Goal: Task Accomplishment & Management: Use online tool/utility

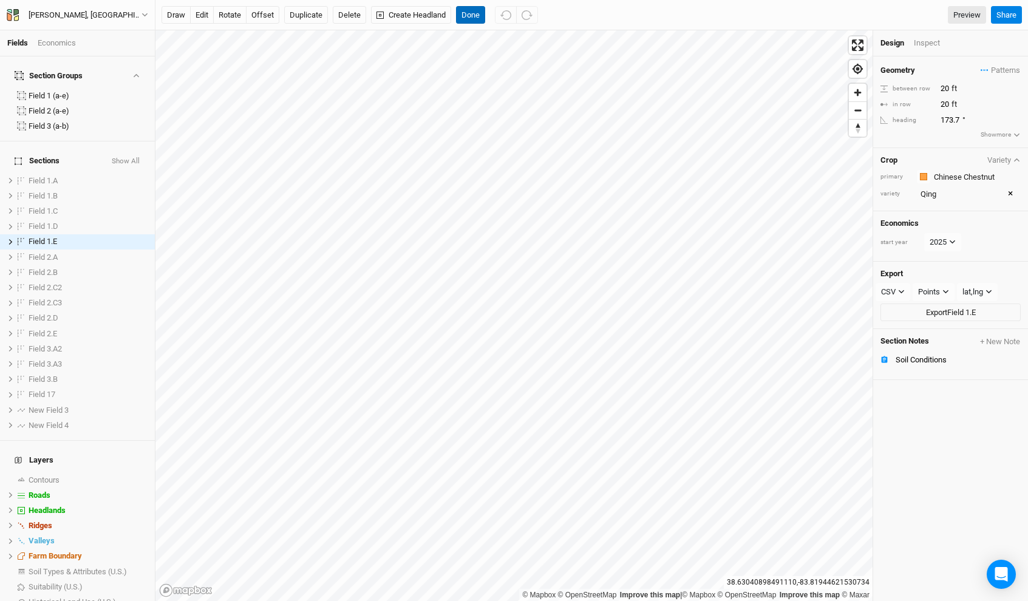
click at [467, 15] on button "Done" at bounding box center [470, 15] width 29 height 18
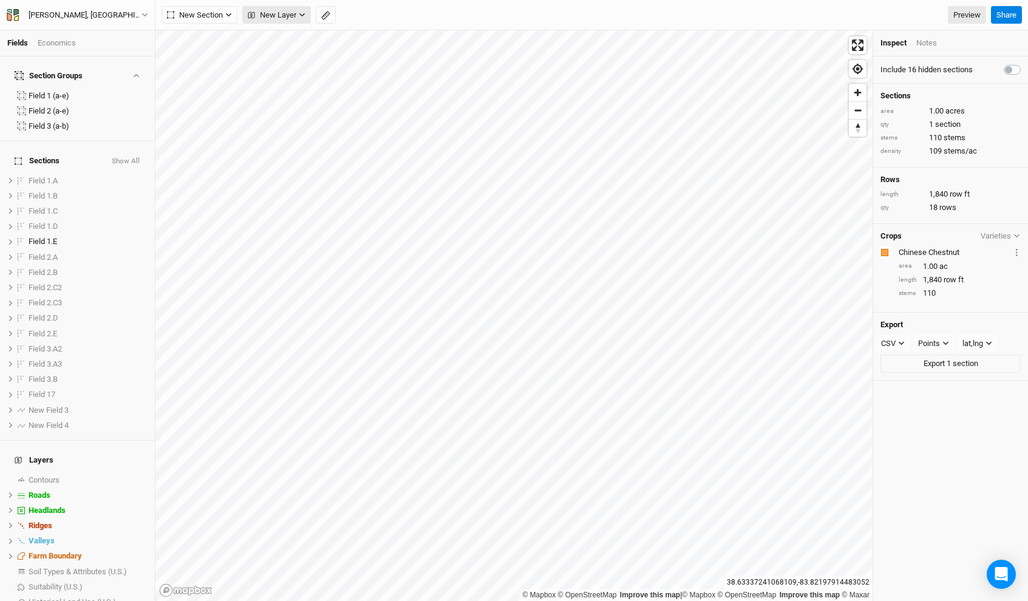
click at [281, 17] on span "New Layer" at bounding box center [272, 15] width 49 height 12
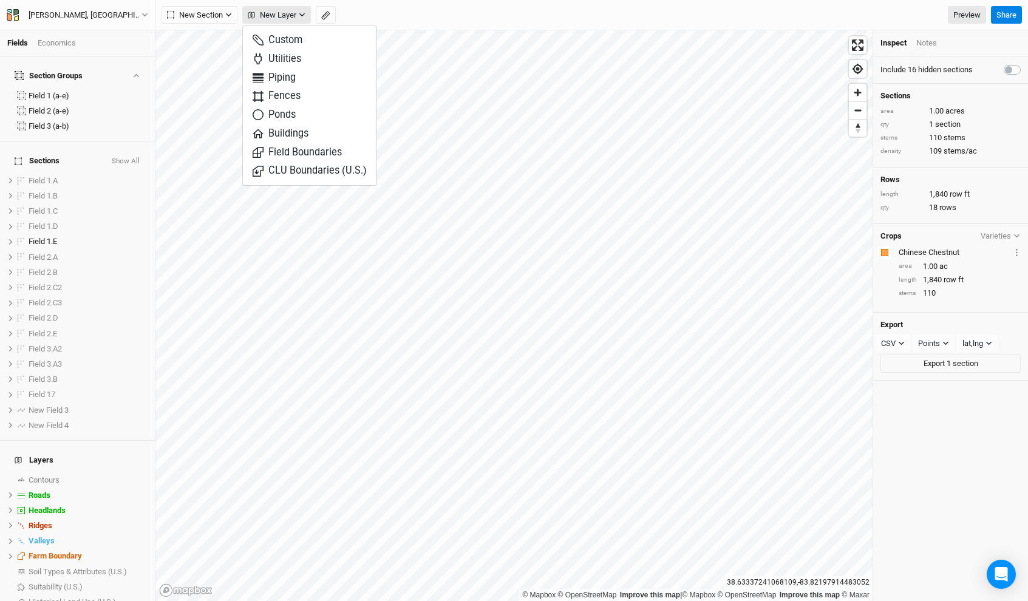
click at [284, 15] on span "New Layer" at bounding box center [272, 15] width 49 height 12
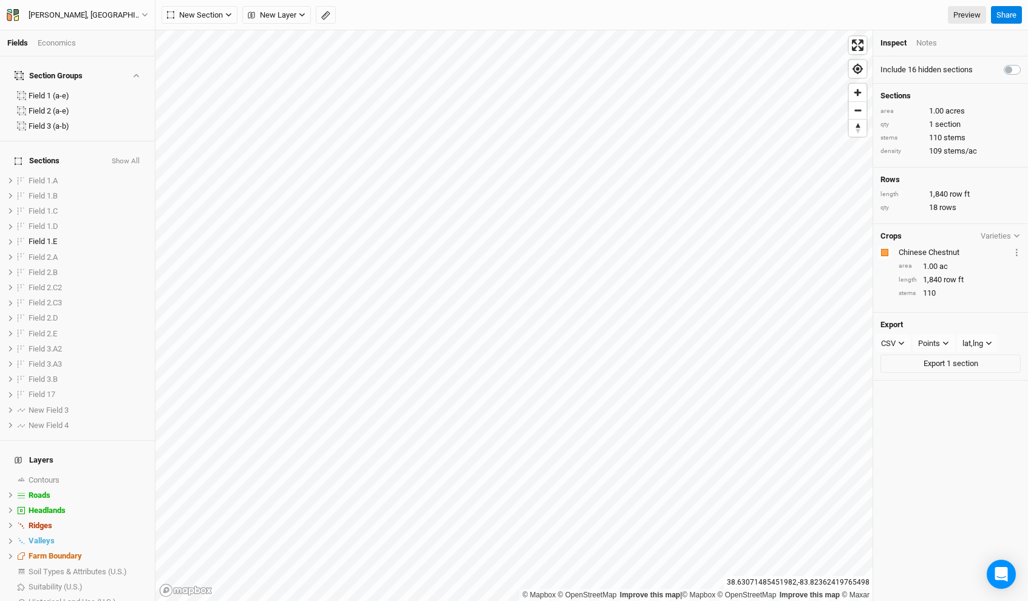
scroll to position [2, 0]
click at [66, 485] on li "Roads hide" at bounding box center [77, 492] width 155 height 15
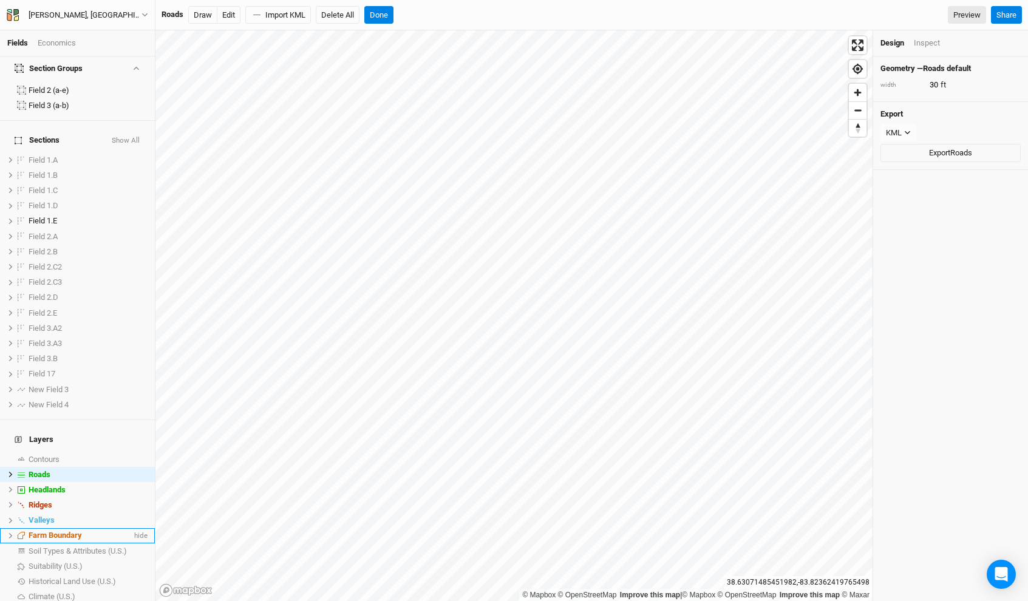
scroll to position [24, 0]
click at [49, 482] on span "Headlands" at bounding box center [47, 486] width 37 height 9
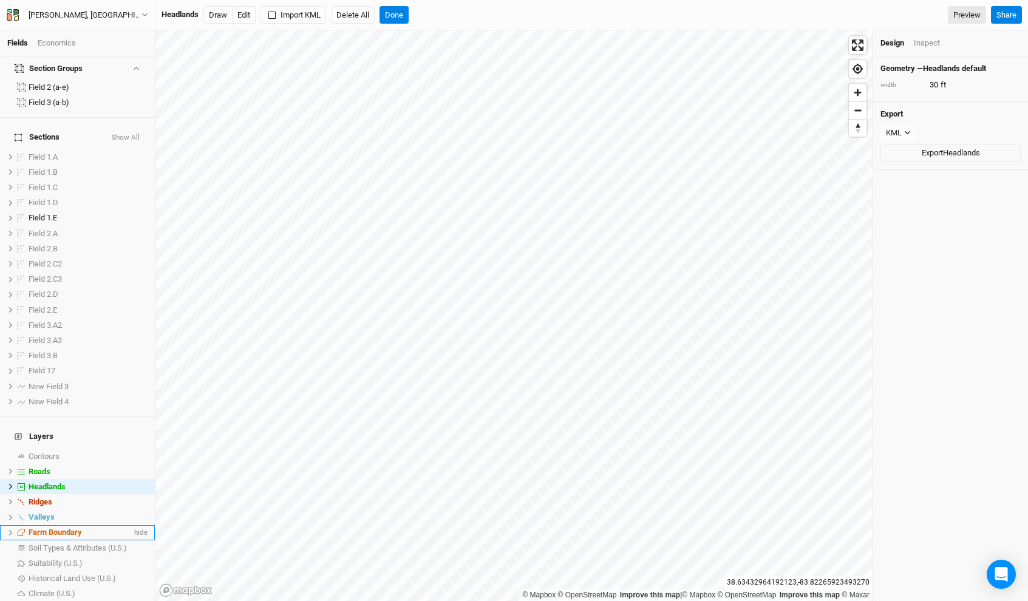
click at [10, 525] on li "Farm Boundary hide" at bounding box center [77, 532] width 155 height 15
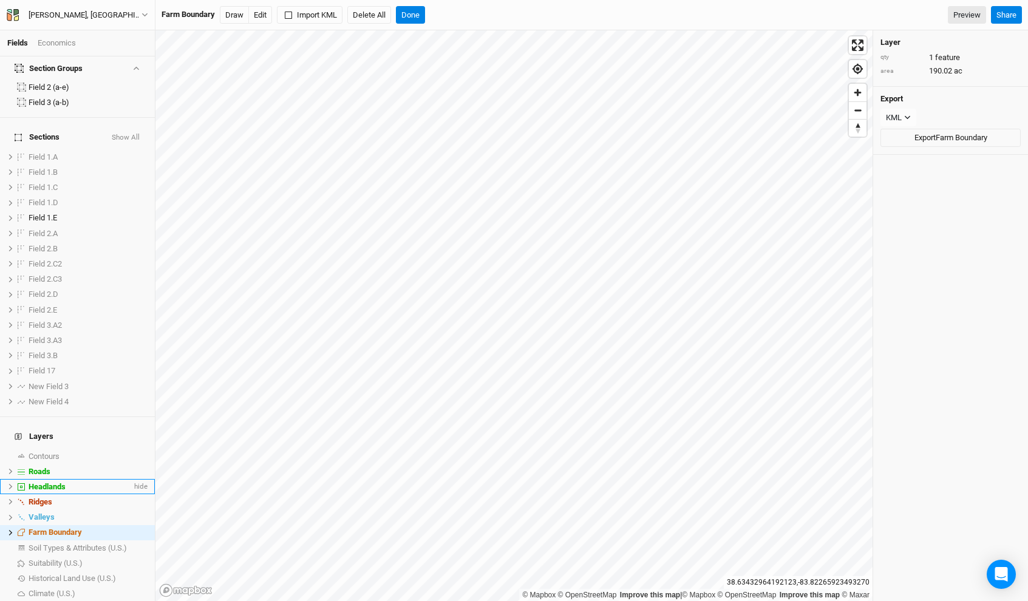
click at [12, 483] on icon at bounding box center [10, 486] width 7 height 7
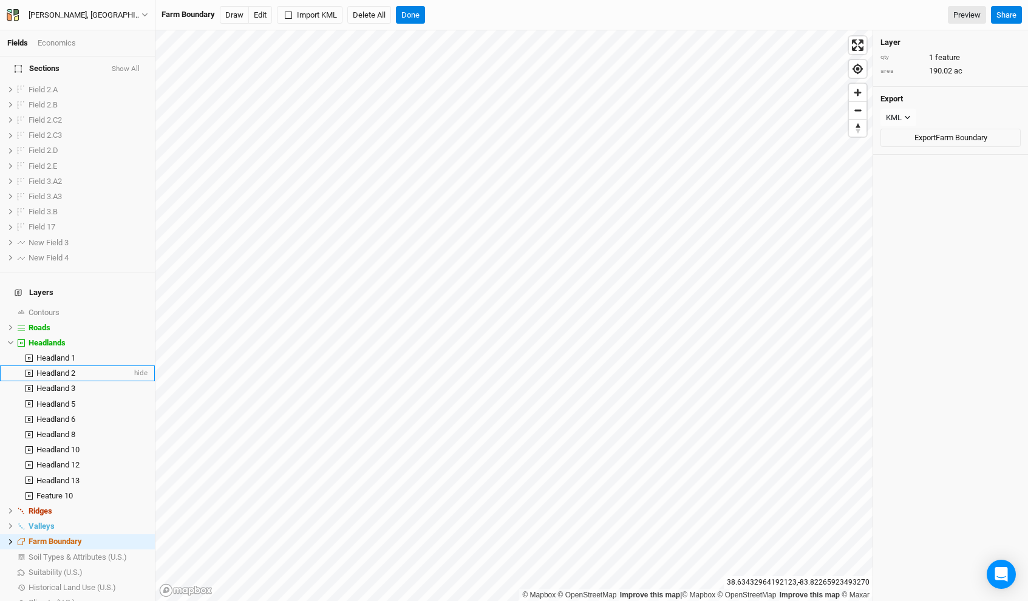
scroll to position [177, 0]
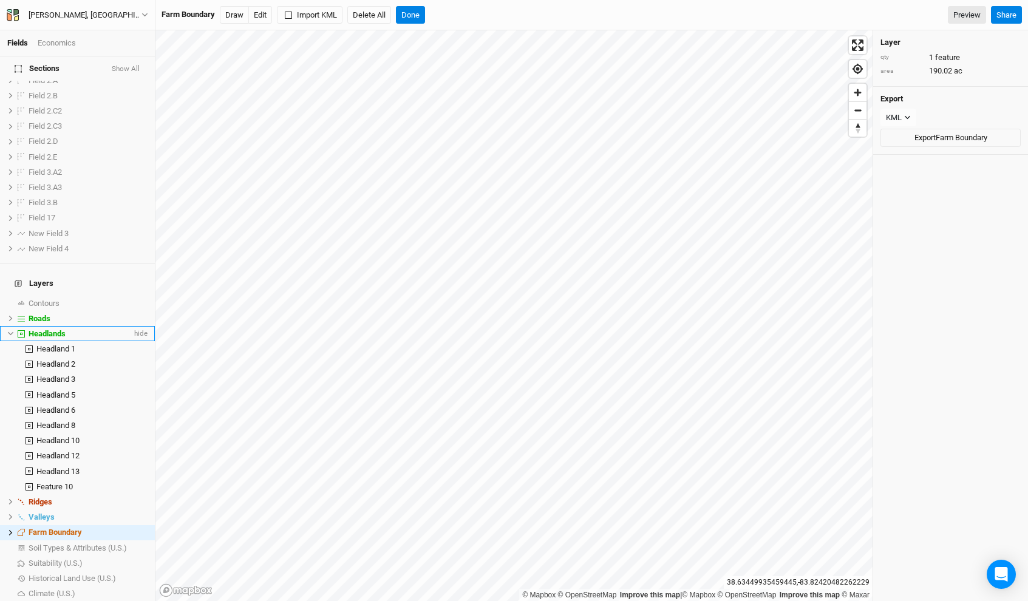
click at [75, 329] on div "Headlands" at bounding box center [80, 334] width 103 height 10
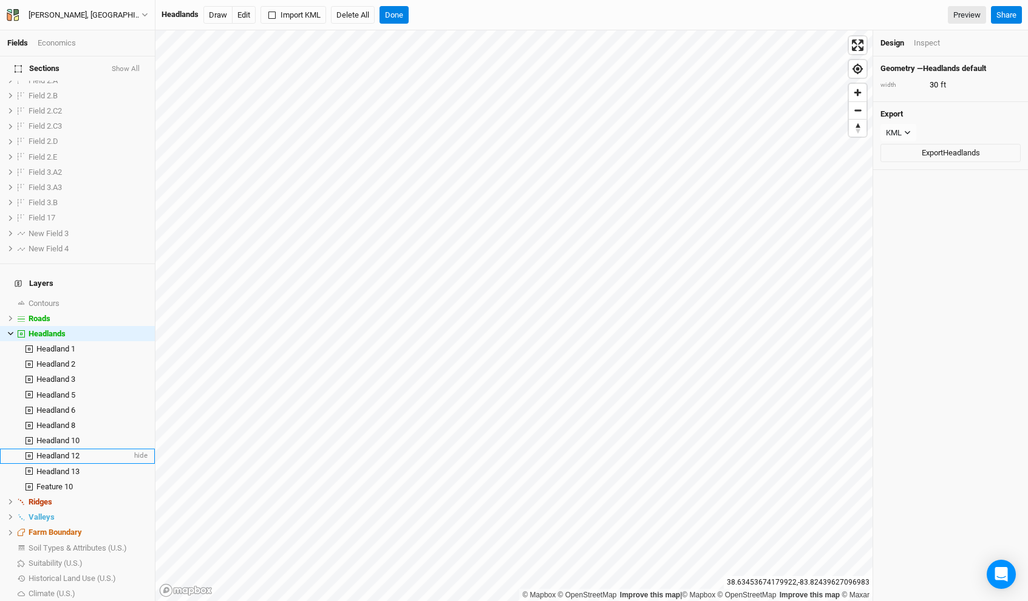
click at [64, 449] on li "Headland 12 hide" at bounding box center [77, 456] width 155 height 15
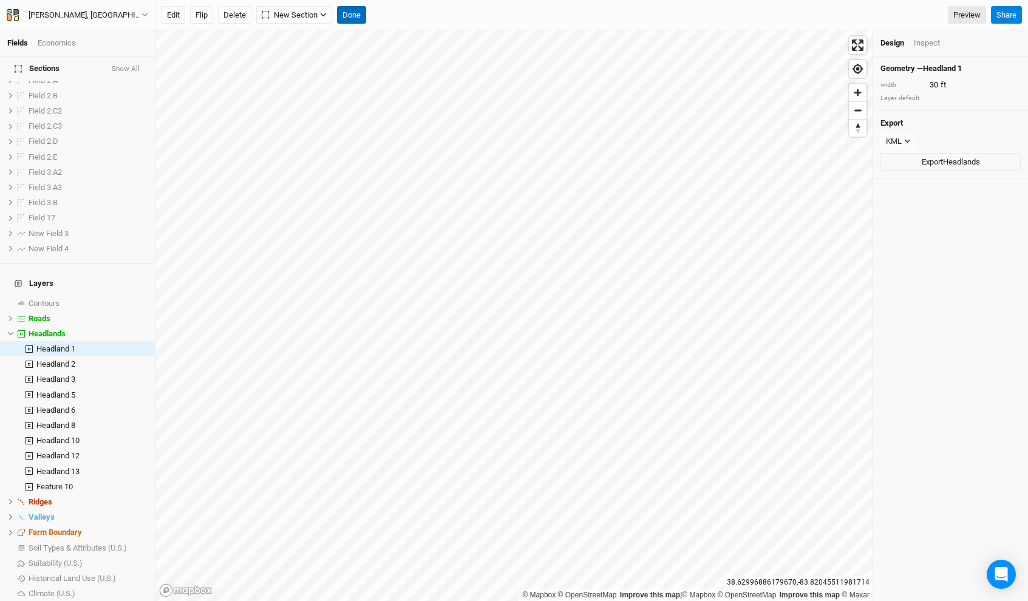
click at [358, 8] on button "Done" at bounding box center [351, 15] width 29 height 18
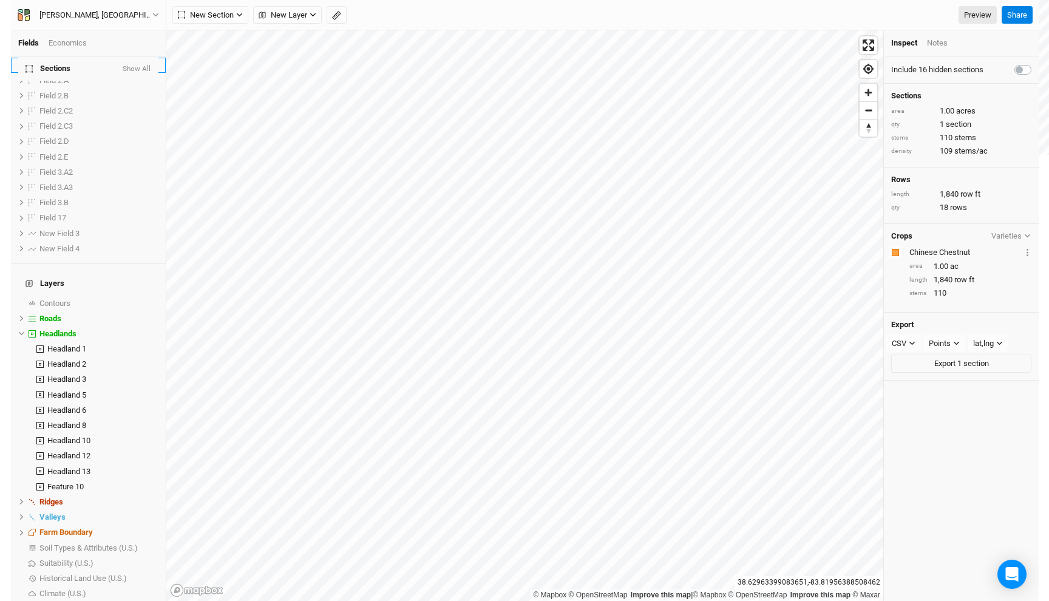
scroll to position [0, 0]
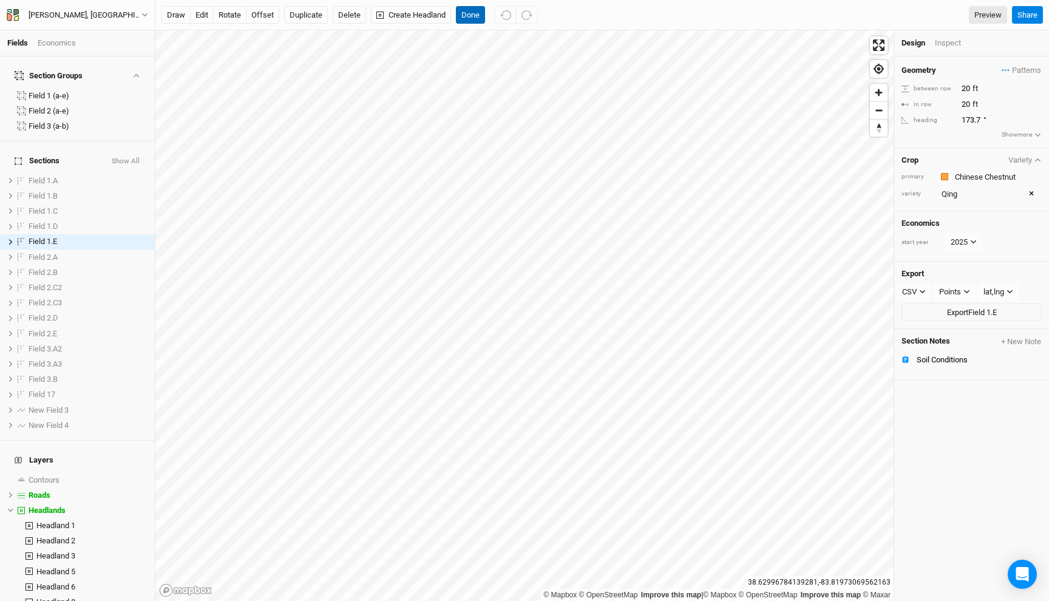
click at [478, 9] on button "Done" at bounding box center [470, 15] width 29 height 18
click at [133, 234] on span "hide" at bounding box center [130, 241] width 13 height 15
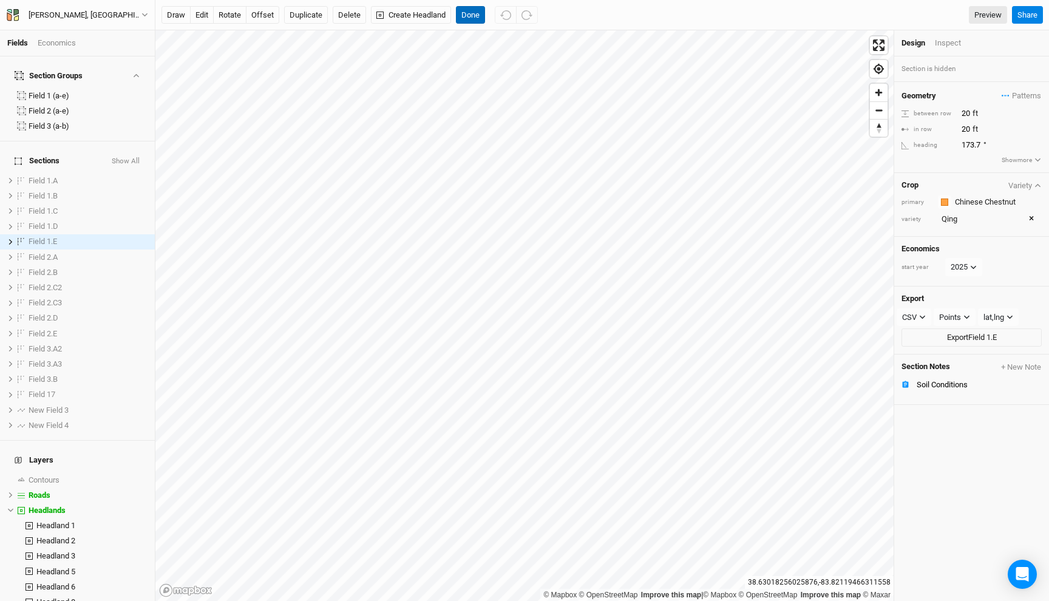
click at [473, 16] on button "Done" at bounding box center [470, 15] width 29 height 18
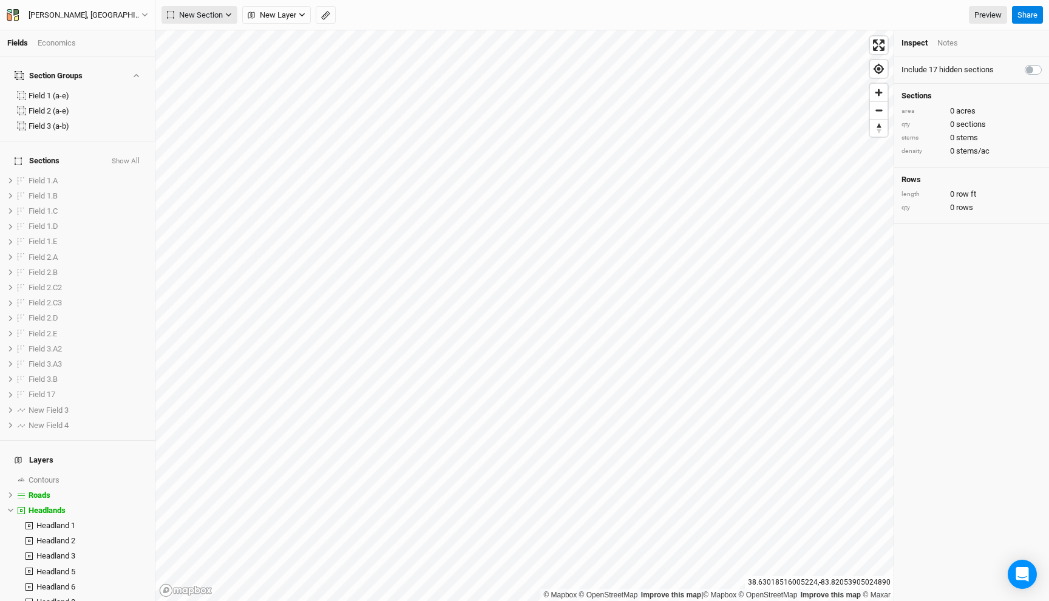
click at [210, 19] on span "New Section" at bounding box center [195, 15] width 56 height 12
click at [205, 79] on div "Keyline Beta" at bounding box center [217, 78] width 58 height 14
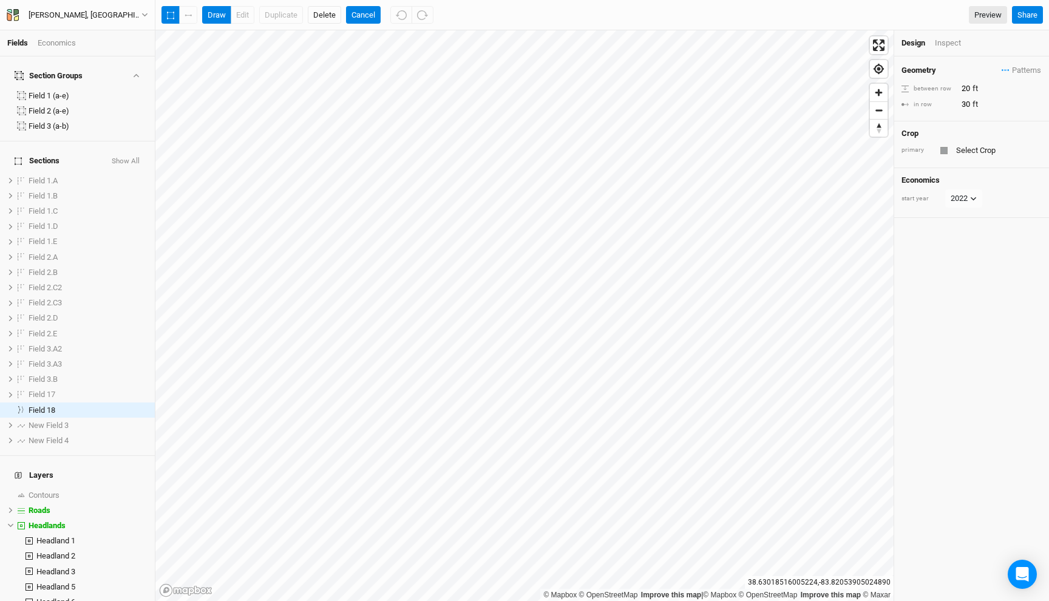
scroll to position [66, 0]
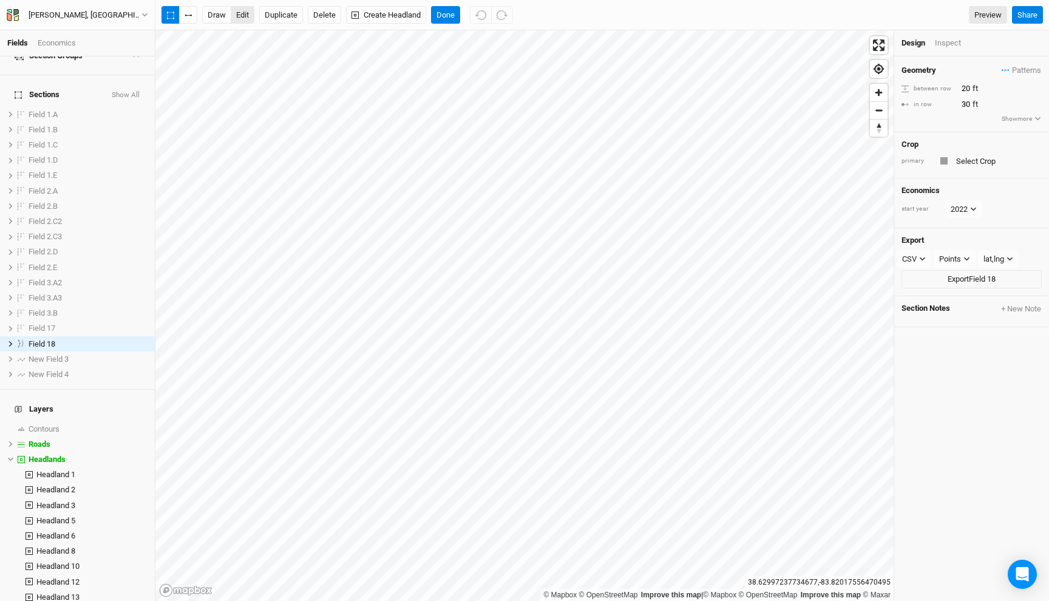
click at [240, 16] on button "edit" at bounding box center [243, 15] width 24 height 18
click at [187, 19] on button "button" at bounding box center [188, 15] width 18 height 18
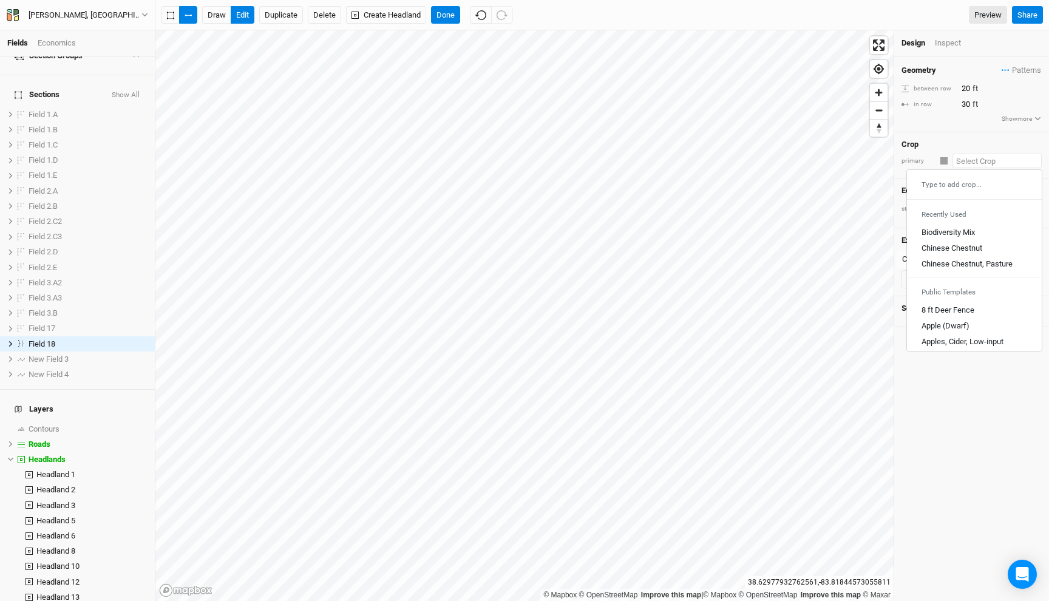
click at [966, 162] on input "text" at bounding box center [996, 161] width 89 height 15
click at [956, 233] on div "Biodiversity Mix" at bounding box center [947, 232] width 53 height 11
type input "20"
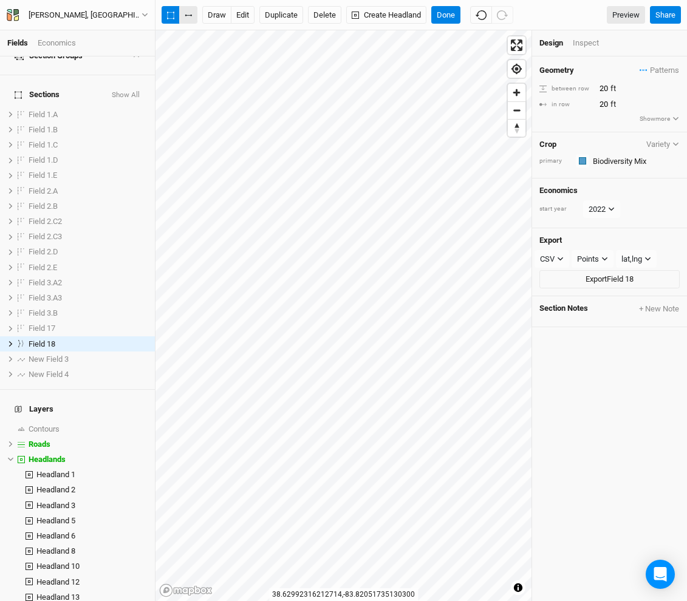
click at [186, 19] on button "button" at bounding box center [188, 15] width 18 height 18
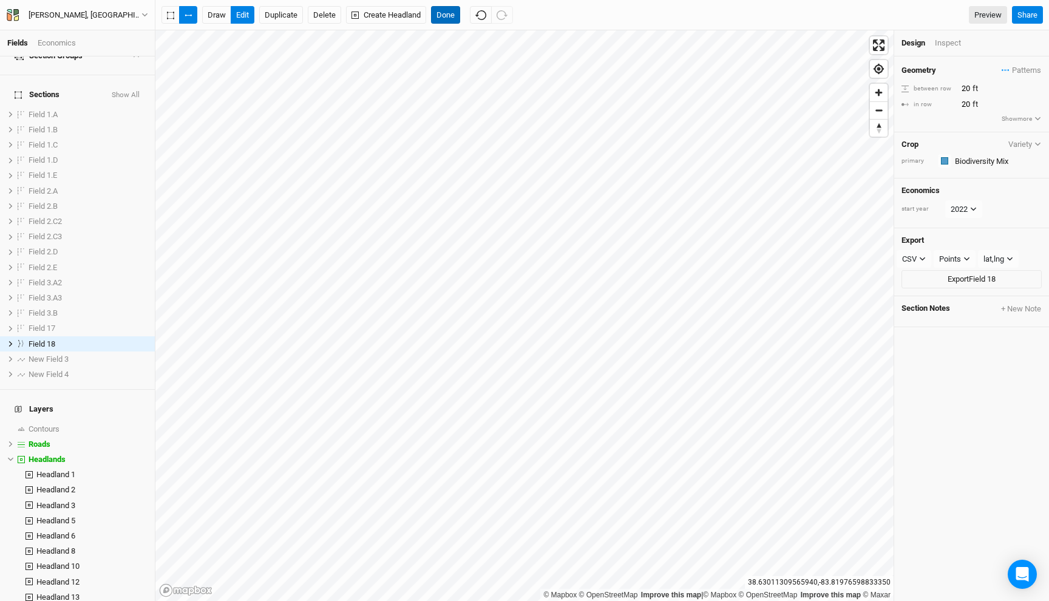
click at [446, 17] on button "Done" at bounding box center [445, 15] width 29 height 18
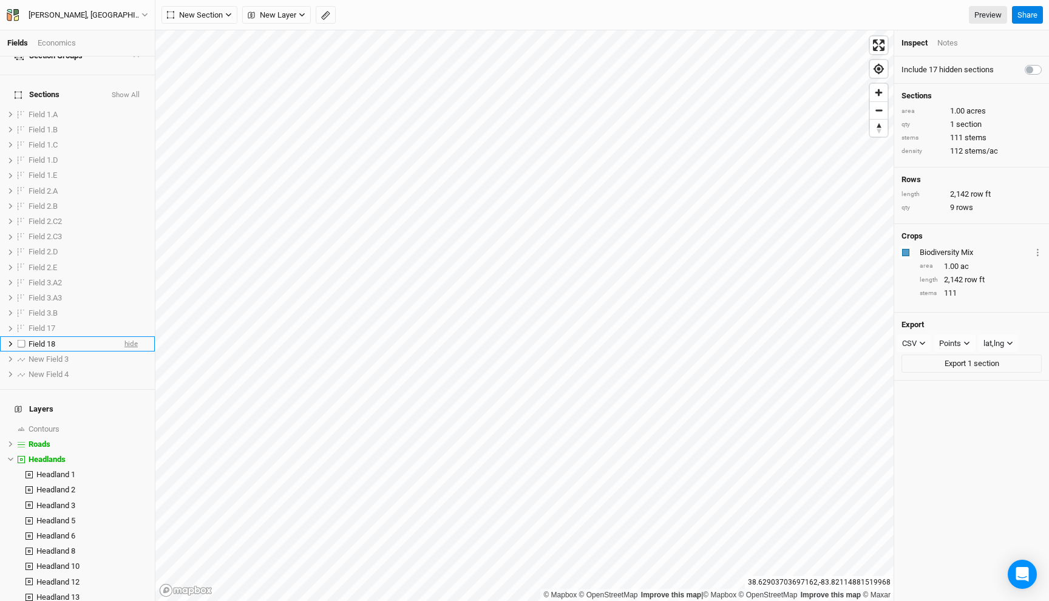
click at [131, 336] on span "hide" at bounding box center [130, 343] width 13 height 15
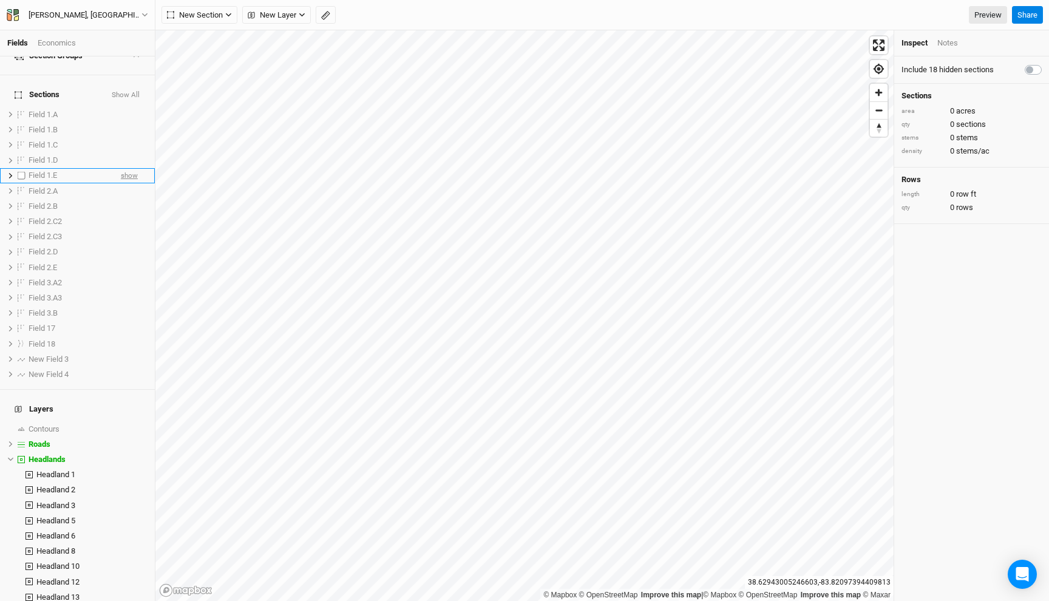
click at [123, 168] on span "show" at bounding box center [129, 175] width 17 height 15
click at [8, 172] on icon at bounding box center [10, 175] width 7 height 7
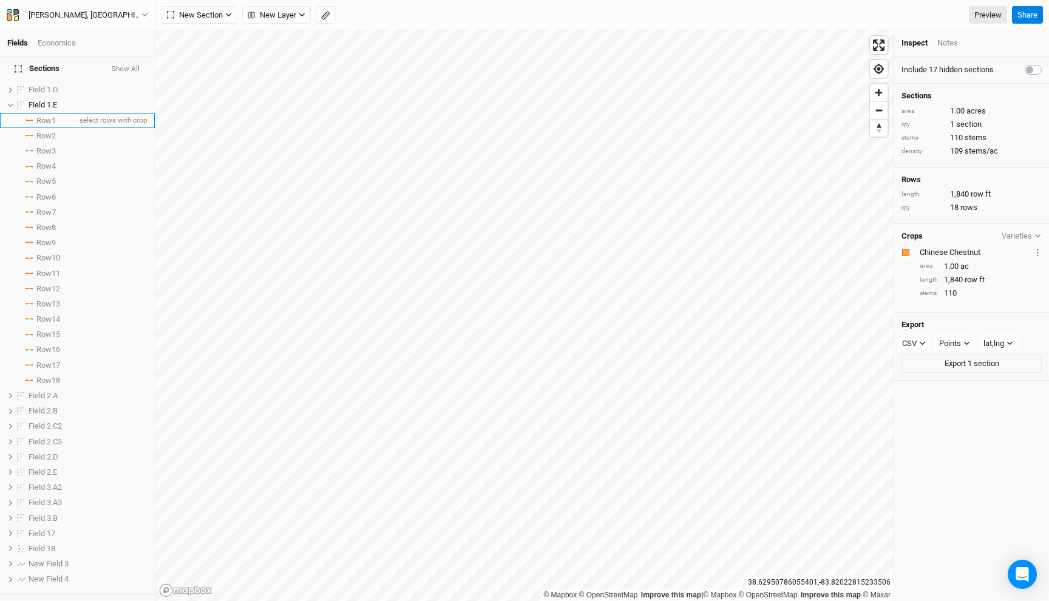
scroll to position [139, 0]
click at [53, 358] on span "Row 17" at bounding box center [48, 363] width 24 height 10
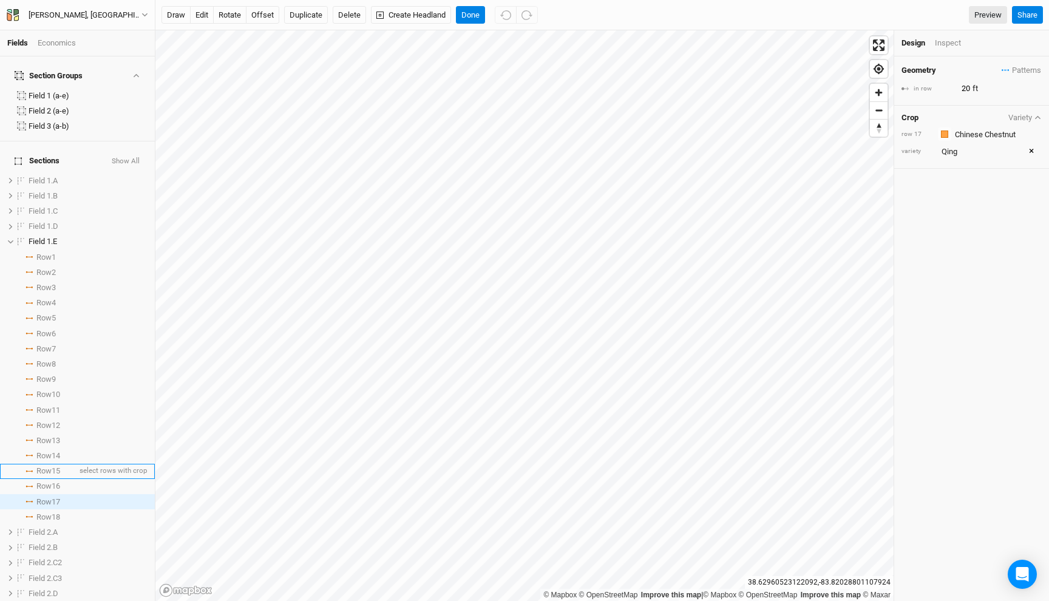
click at [50, 466] on span "Row 15" at bounding box center [48, 471] width 24 height 10
click at [52, 433] on li "Row 13 select rows with crop" at bounding box center [77, 440] width 155 height 15
click at [50, 405] on span "Row 11" at bounding box center [48, 410] width 24 height 10
click at [49, 375] on span "Row 9" at bounding box center [45, 380] width 19 height 10
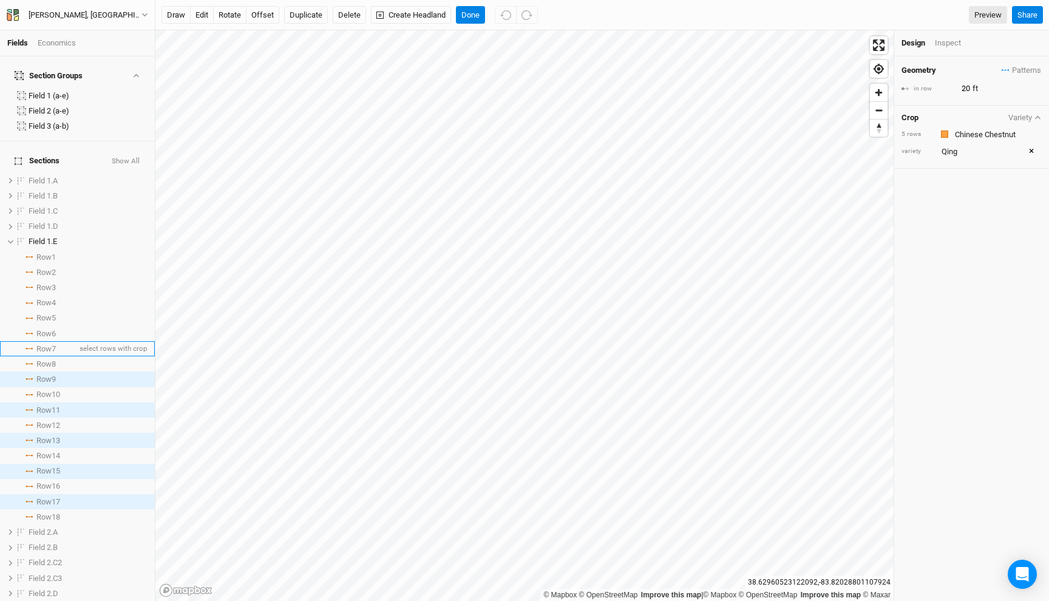
click at [50, 344] on span "Row 7" at bounding box center [45, 349] width 19 height 10
click at [49, 313] on span "Row 5" at bounding box center [45, 318] width 19 height 10
click at [50, 283] on span "Row 3" at bounding box center [45, 288] width 19 height 10
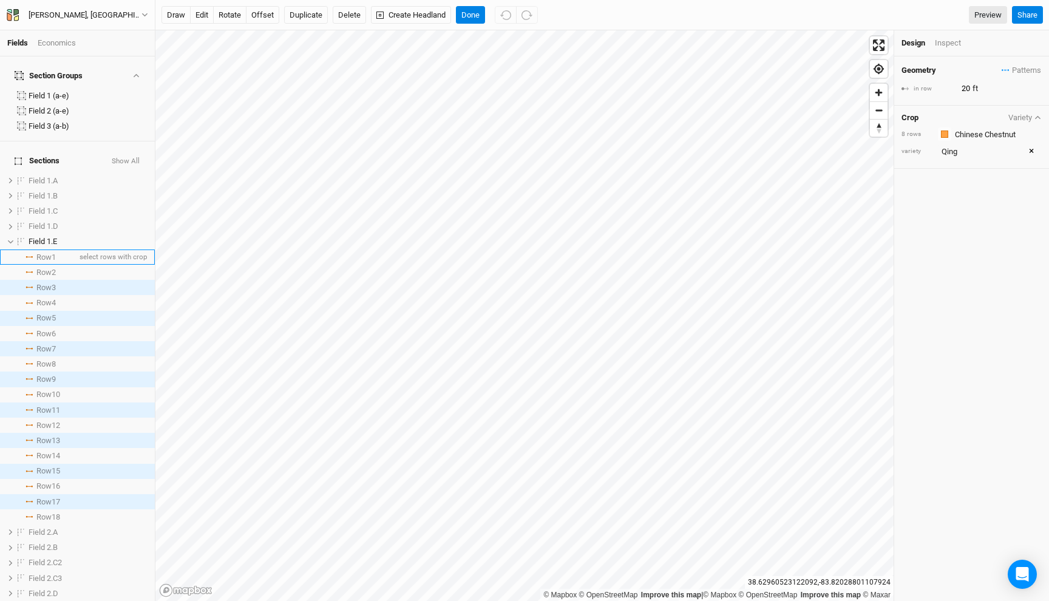
click at [49, 253] on span "Row 1" at bounding box center [45, 258] width 19 height 10
click at [56, 371] on li "Row 9 select rows with crop" at bounding box center [77, 378] width 155 height 15
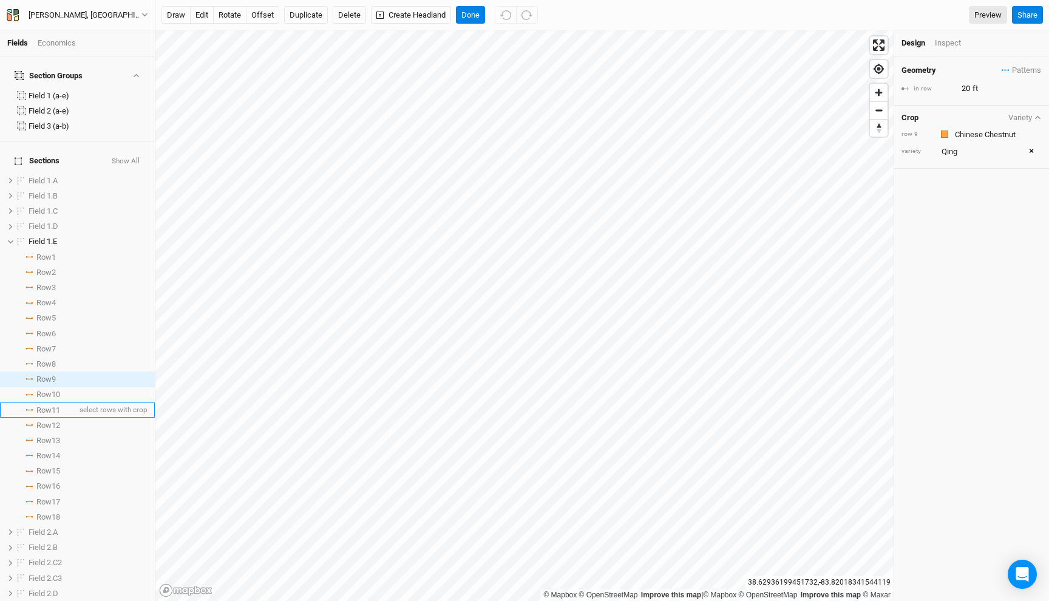
click at [54, 405] on span "Row 11" at bounding box center [48, 410] width 24 height 10
click at [51, 436] on span "Row 13" at bounding box center [48, 441] width 24 height 10
click at [52, 466] on span "Row 15" at bounding box center [48, 471] width 24 height 10
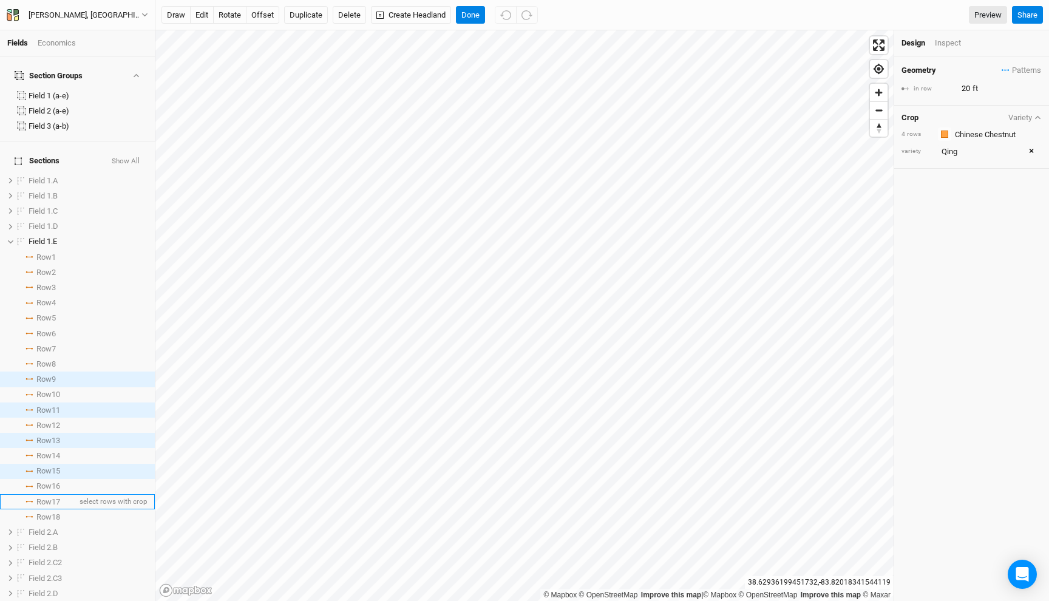
click at [52, 497] on span "Row 17" at bounding box center [48, 502] width 24 height 10
click at [56, 344] on span "Row 7" at bounding box center [45, 349] width 19 height 10
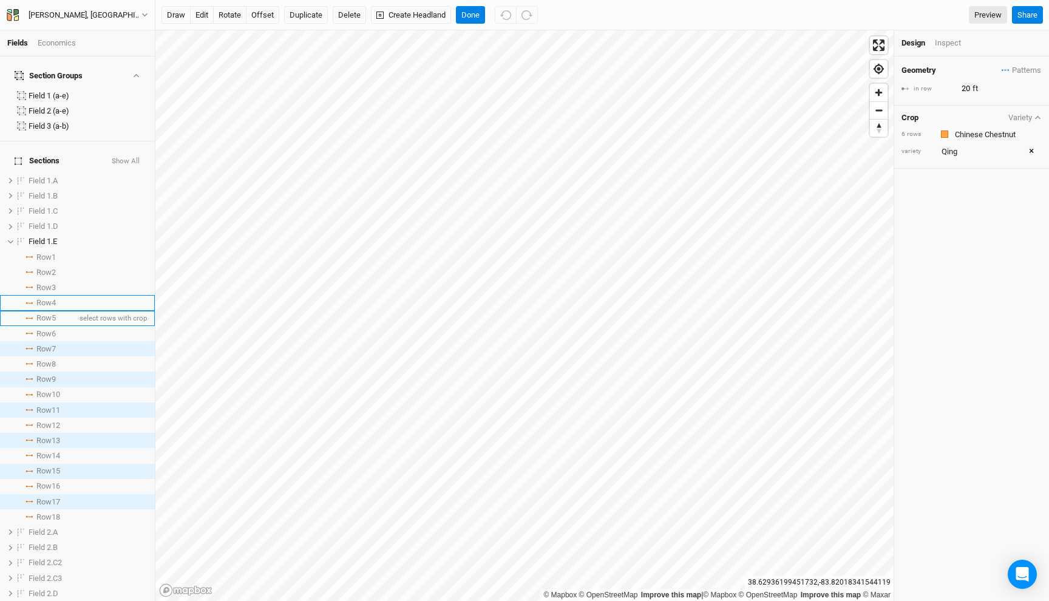
click at [54, 313] on span "Row 5" at bounding box center [45, 318] width 19 height 10
click at [54, 283] on span "Row 3" at bounding box center [45, 288] width 19 height 10
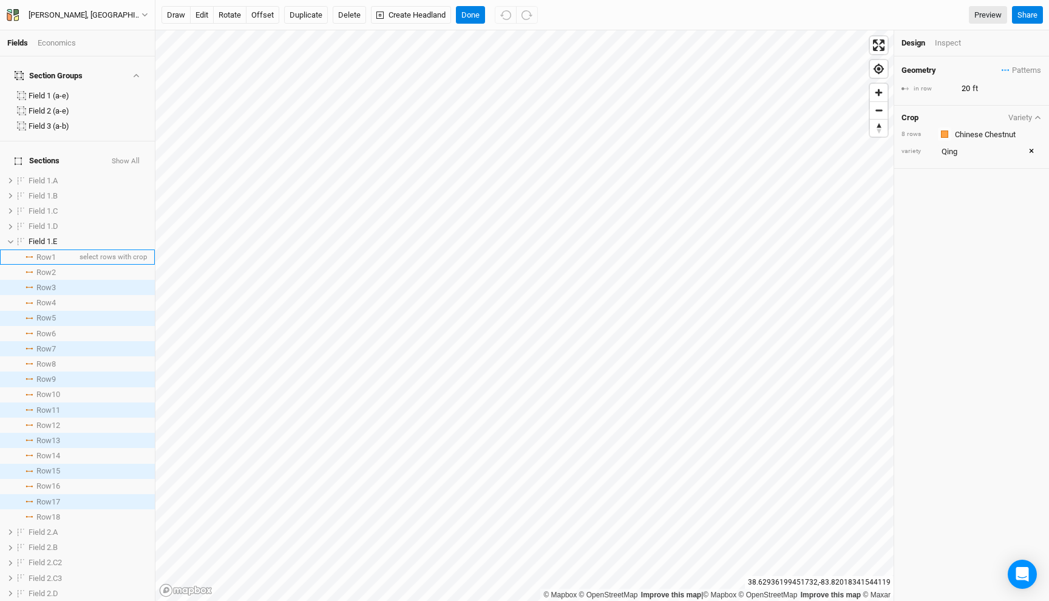
click at [54, 253] on span "Row 1" at bounding box center [45, 258] width 19 height 10
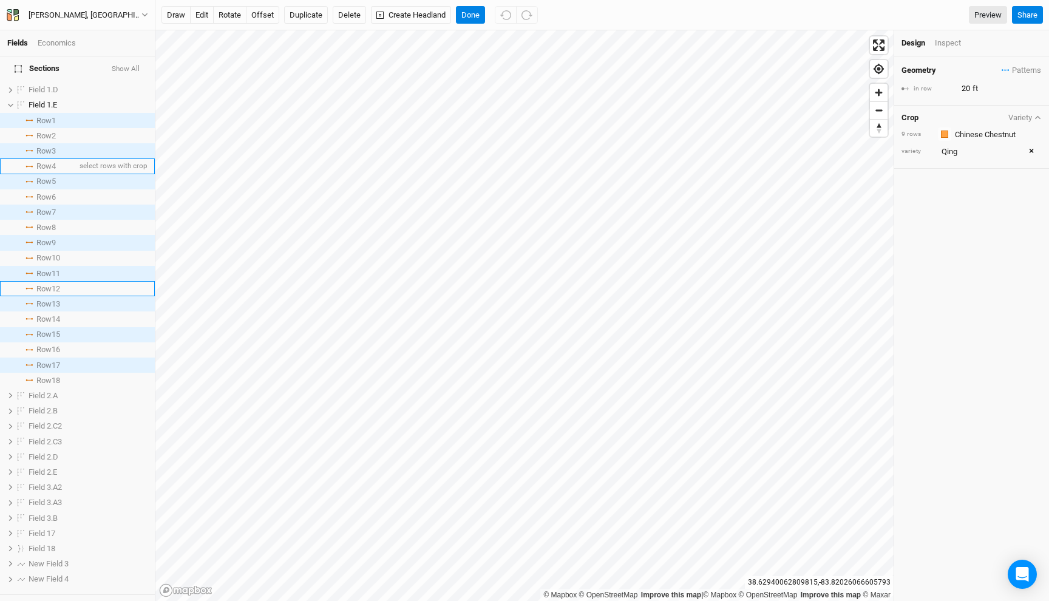
scroll to position [138, 0]
click at [1012, 67] on span "Patterns" at bounding box center [1021, 70] width 39 height 12
click at [920, 106] on div "Crop Variety 9 rows Colors Brown Orange Yellow Green Blue Purple Pink Red varie…" at bounding box center [971, 138] width 155 height 64
click at [965, 126] on div "Crop Variety 9 rows Colors Brown Orange Yellow Green Blue Purple Pink Red varie…" at bounding box center [971, 138] width 155 height 64
click at [963, 134] on input "text" at bounding box center [996, 134] width 90 height 15
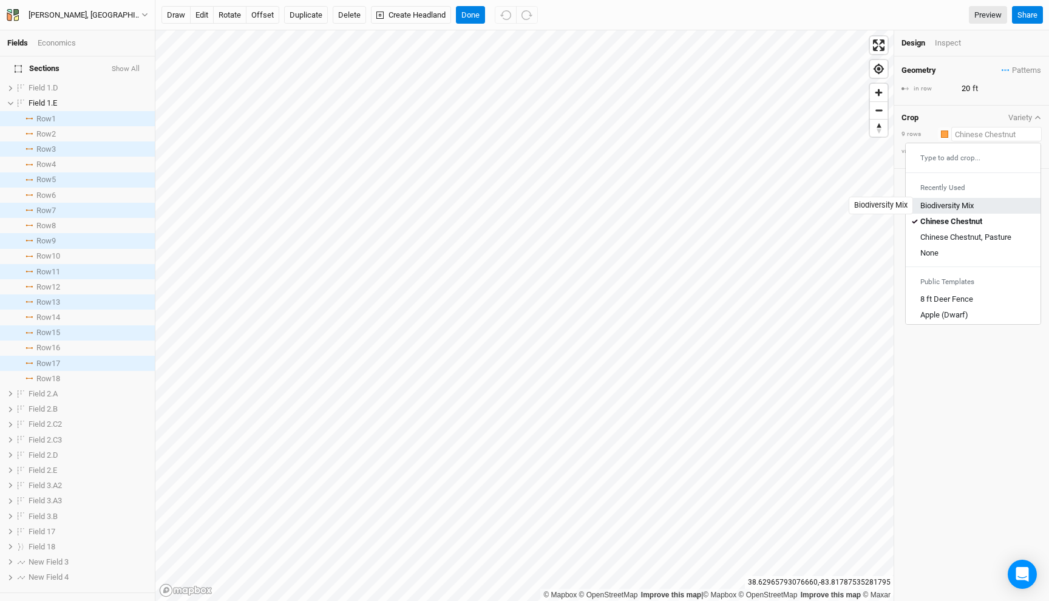
click at [948, 205] on div "Biodiversity Mix" at bounding box center [946, 205] width 53 height 11
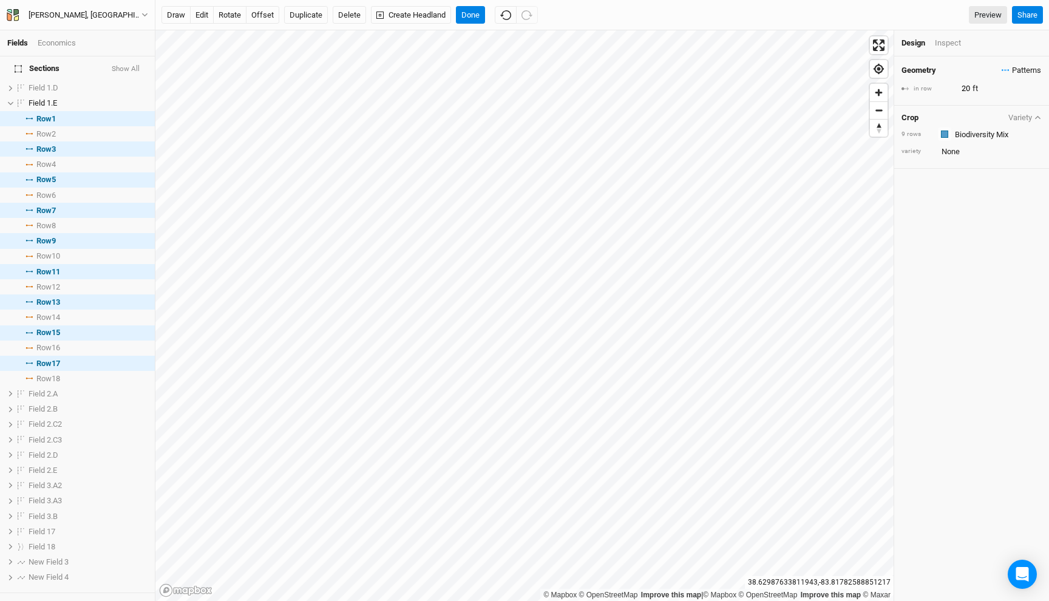
click at [1016, 69] on span "Patterns" at bounding box center [1021, 70] width 39 height 12
click at [977, 89] on div "＋ New in-row pattern" at bounding box center [997, 92] width 76 height 11
click at [743, 112] on div "button" at bounding box center [743, 112] width 0 height 0
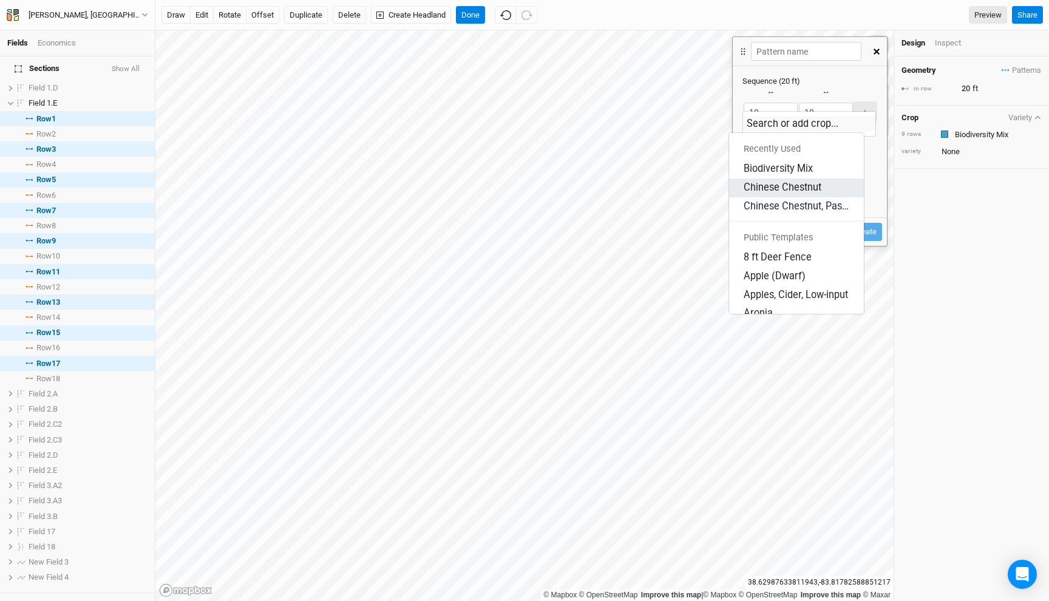
click at [786, 181] on div "Chinese Chestnut" at bounding box center [783, 188] width 78 height 14
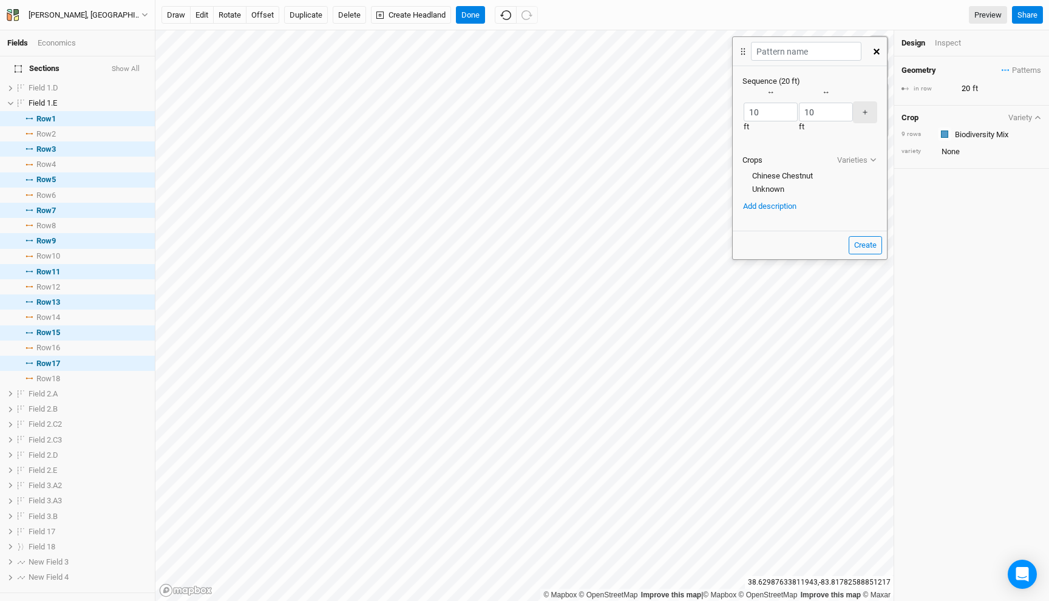
click at [798, 112] on div "button" at bounding box center [798, 112] width 0 height 0
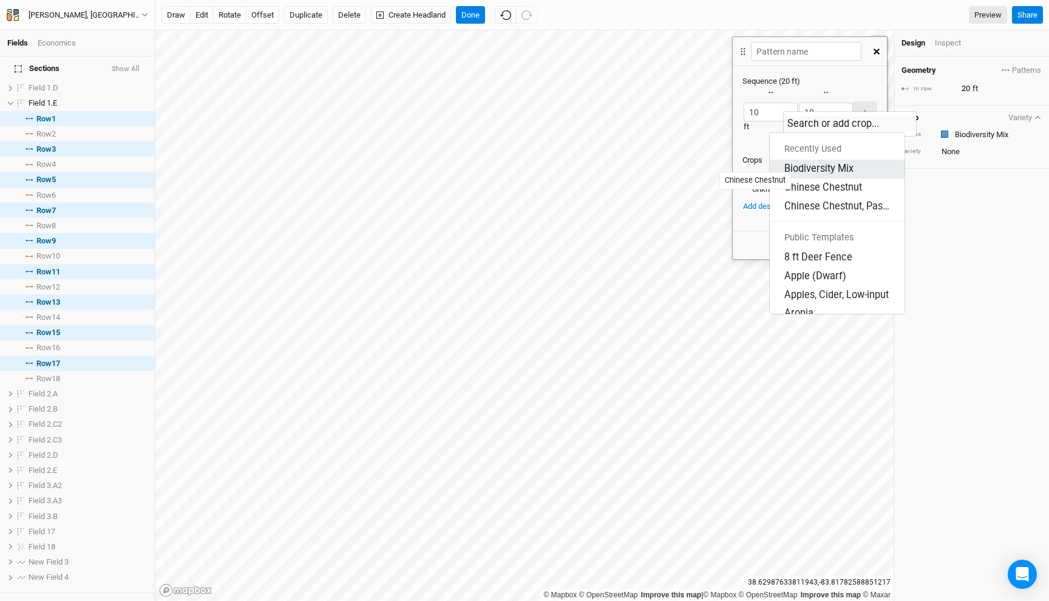
click at [813, 162] on div "Biodiversity Mix" at bounding box center [818, 169] width 69 height 14
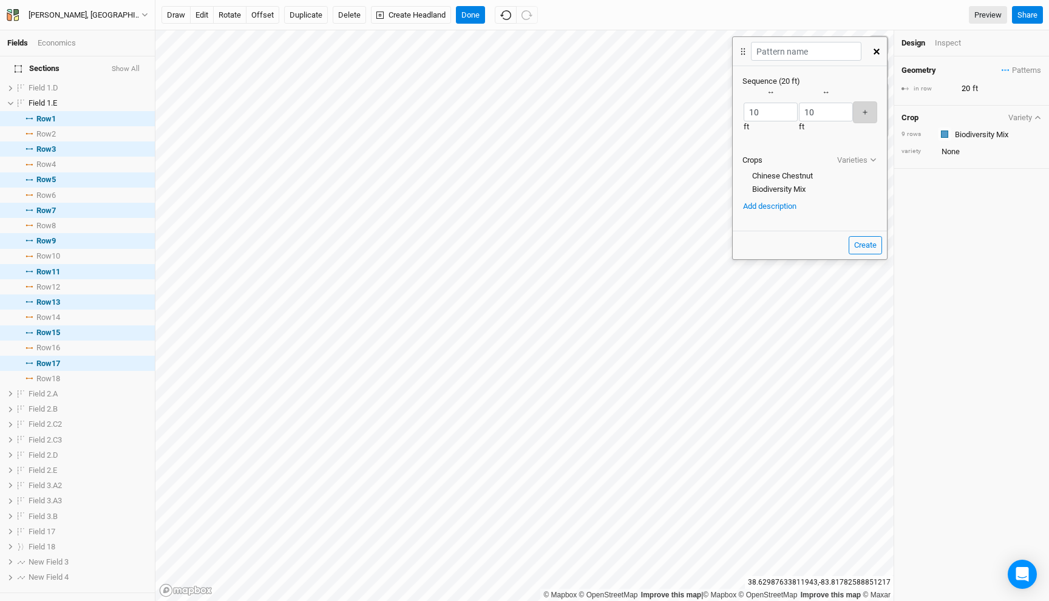
click at [853, 101] on button "＋" at bounding box center [865, 111] width 24 height 21
click at [817, 112] on button "button" at bounding box center [816, 112] width 1 height 1
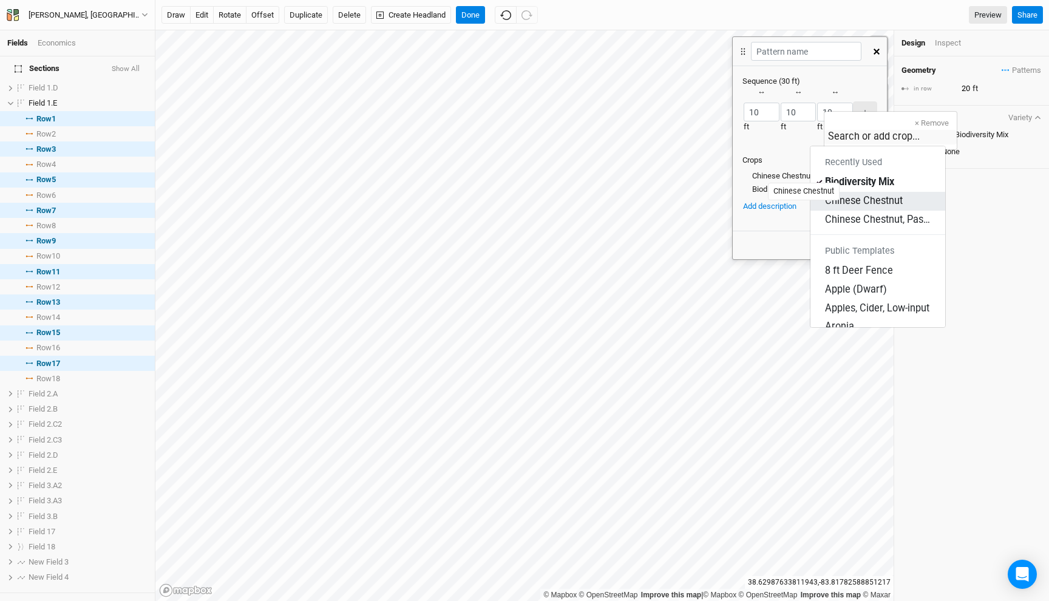
click at [862, 194] on div "Chinese Chestnut" at bounding box center [864, 201] width 78 height 14
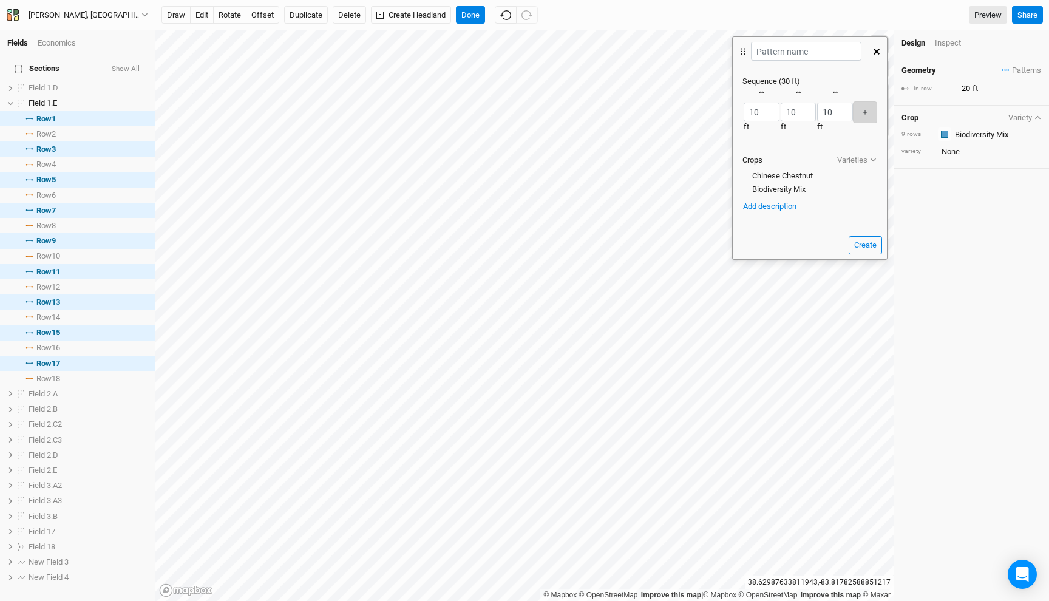
click at [869, 103] on button "＋" at bounding box center [865, 111] width 24 height 21
click at [826, 112] on div "button" at bounding box center [826, 112] width 0 height 0
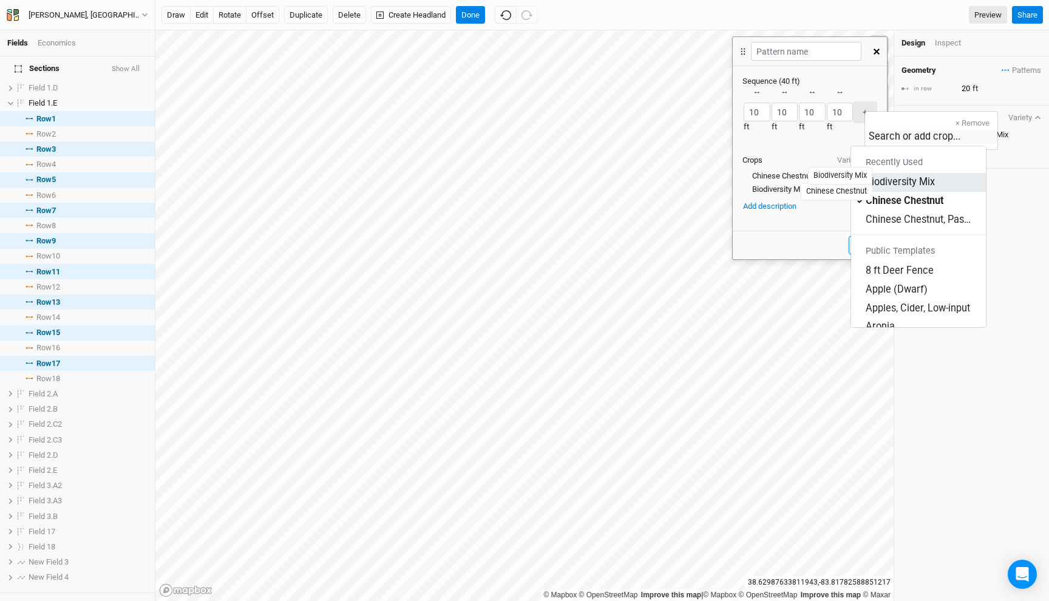
click at [898, 175] on div "Biodiversity Mix" at bounding box center [900, 182] width 69 height 14
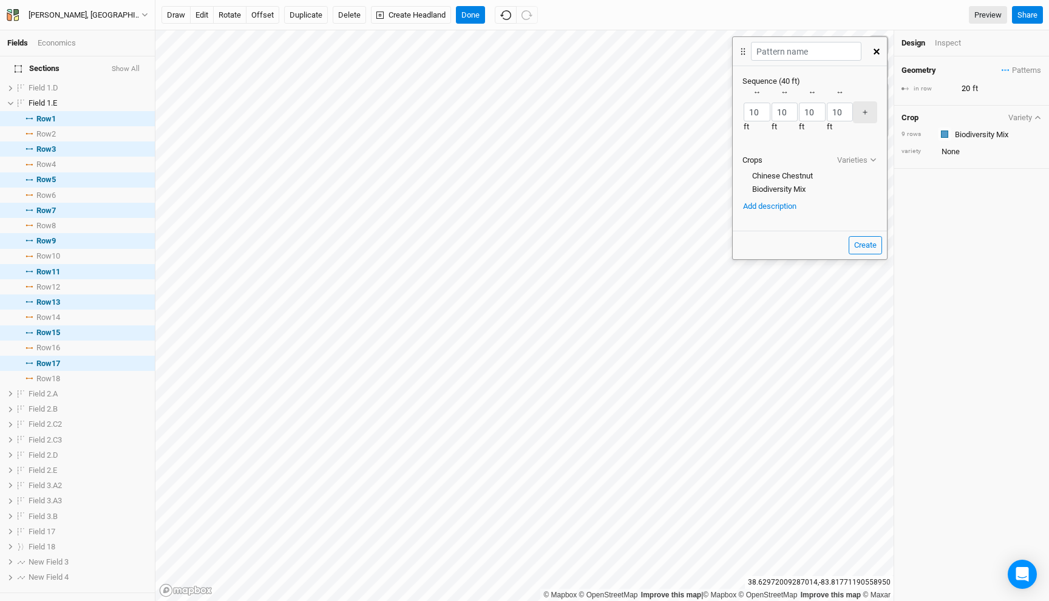
scroll to position [0, 0]
click at [759, 115] on input "10" at bounding box center [757, 112] width 27 height 19
type input "20"
click at [826, 115] on input "10" at bounding box center [812, 112] width 27 height 19
type input "20"
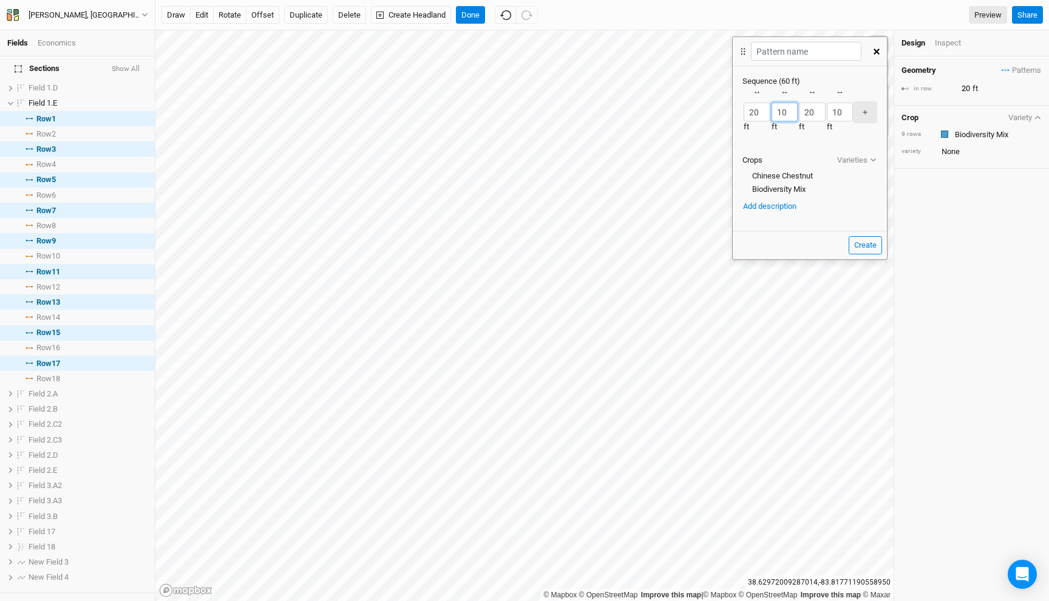
click at [798, 114] on input "10" at bounding box center [784, 112] width 27 height 19
type input "20"
click at [853, 115] on input "10" at bounding box center [840, 112] width 27 height 19
type input "20"
click at [794, 115] on input "20" at bounding box center [784, 112] width 27 height 19
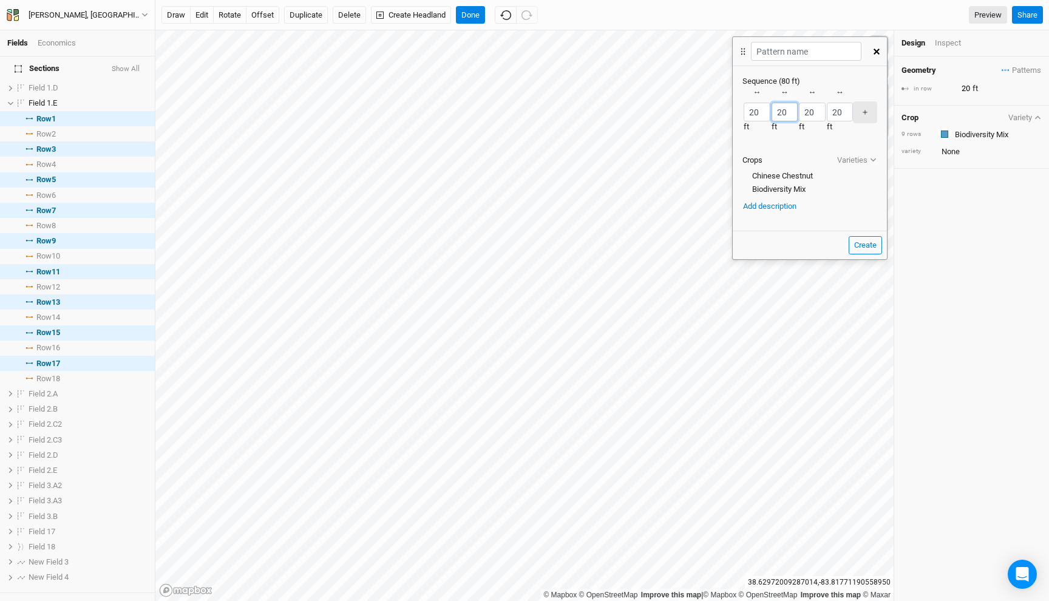
click at [794, 115] on input "20" at bounding box center [784, 112] width 27 height 19
click at [760, 117] on input "20" at bounding box center [757, 112] width 27 height 19
click at [755, 115] on input "20" at bounding box center [757, 112] width 27 height 19
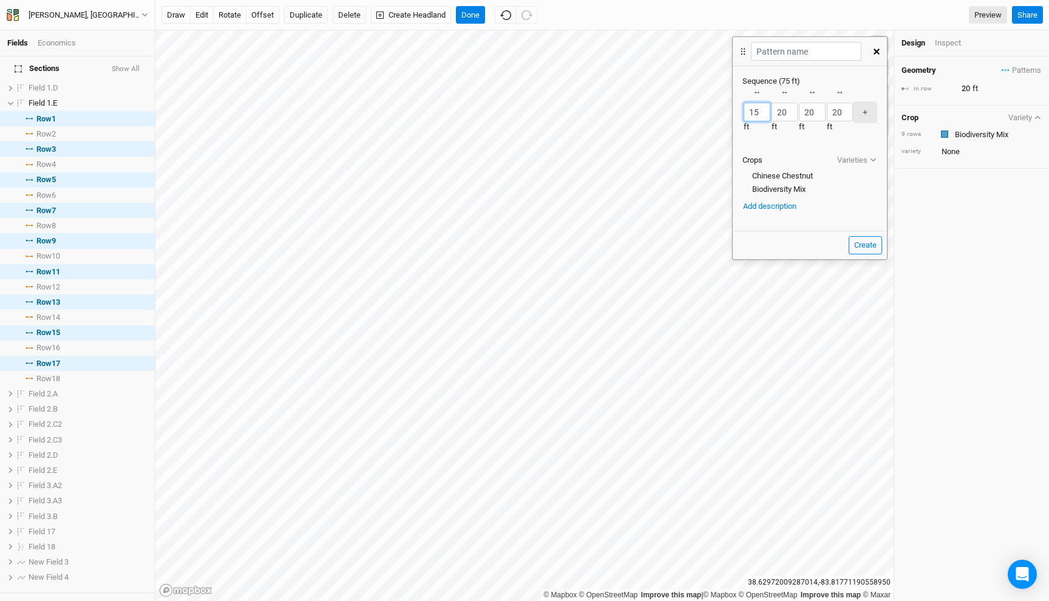
type input "15"
click at [798, 118] on input "20" at bounding box center [784, 112] width 27 height 19
type input "15"
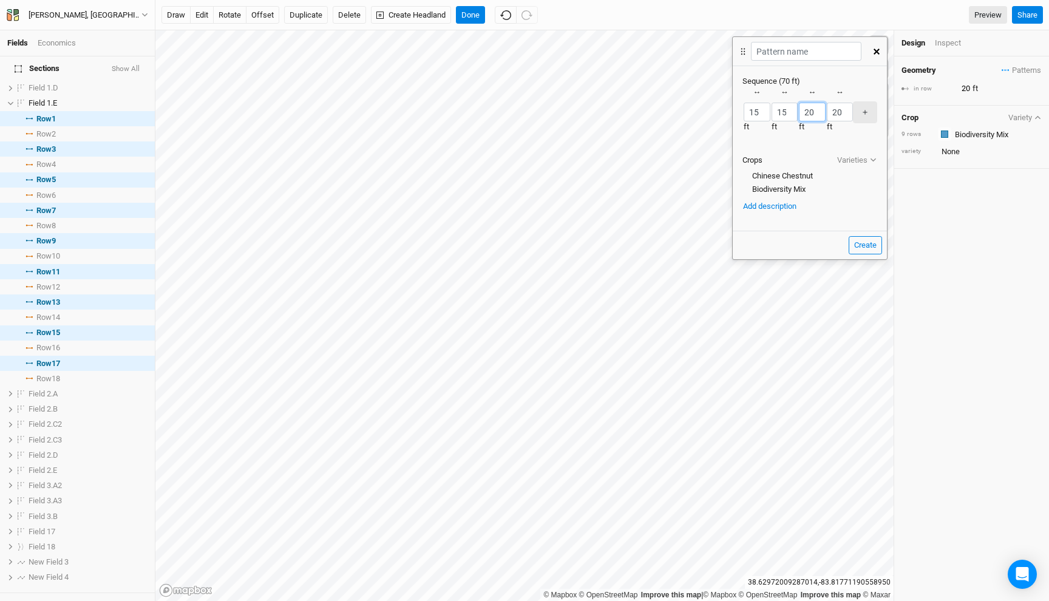
click at [826, 118] on input "20" at bounding box center [812, 112] width 27 height 19
type input "15"
click at [853, 114] on input "20" at bounding box center [840, 112] width 27 height 19
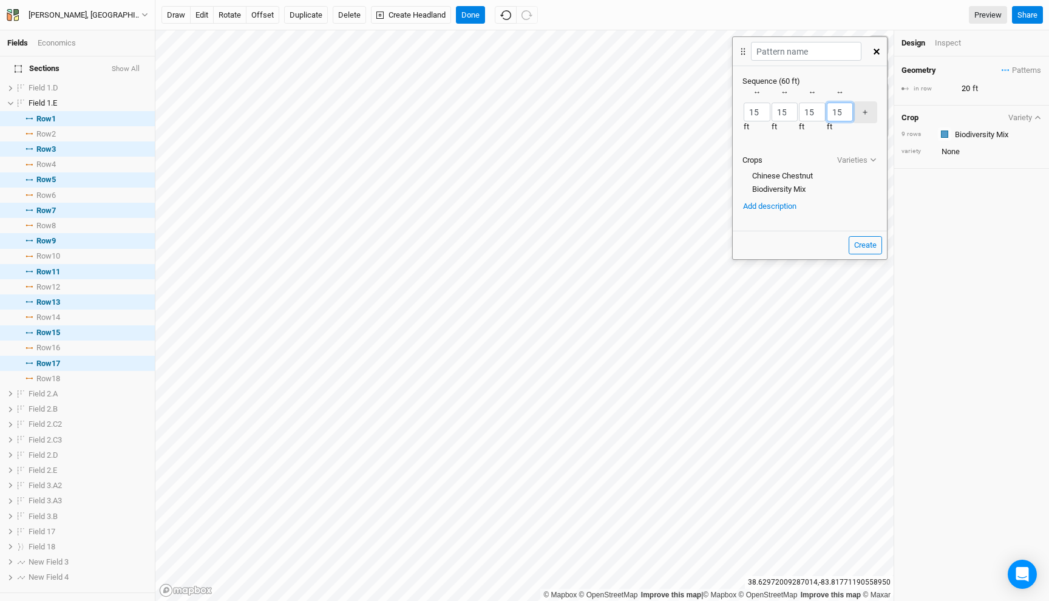
type input "15"
click at [783, 48] on input "text" at bounding box center [806, 51] width 110 height 19
type input "M"
type input "Chestnut / Biodiversity"
click at [771, 112] on div "button" at bounding box center [771, 112] width 0 height 0
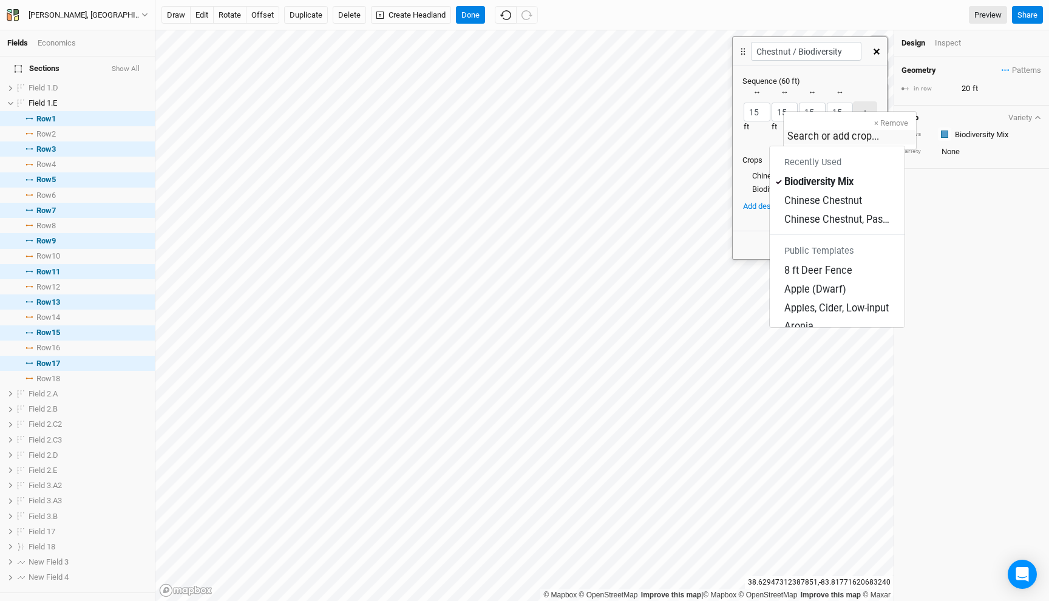
click at [771, 112] on div "button" at bounding box center [771, 112] width 0 height 0
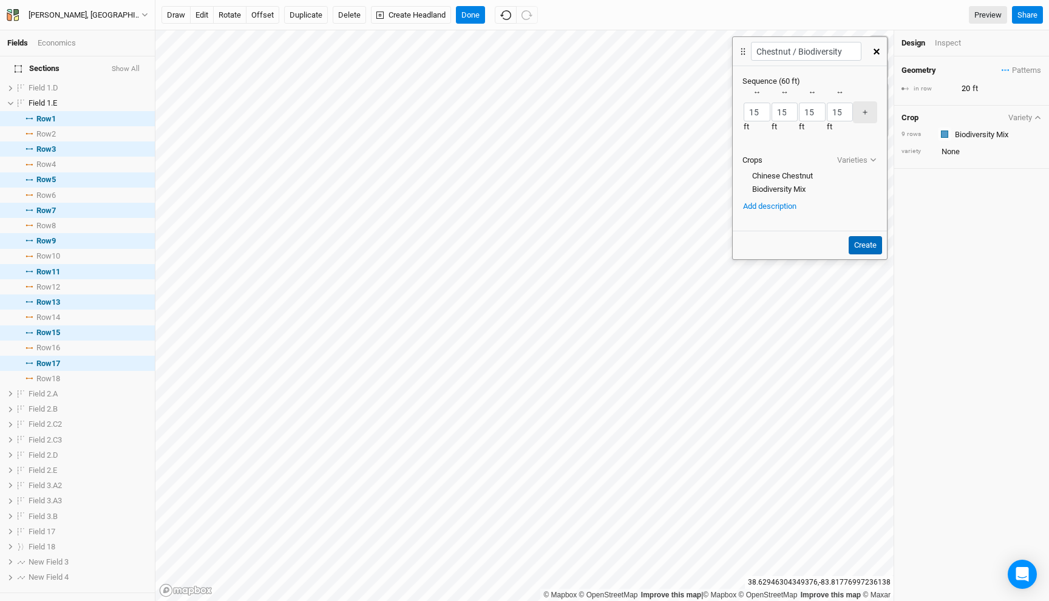
click at [867, 246] on button "Create" at bounding box center [865, 245] width 33 height 18
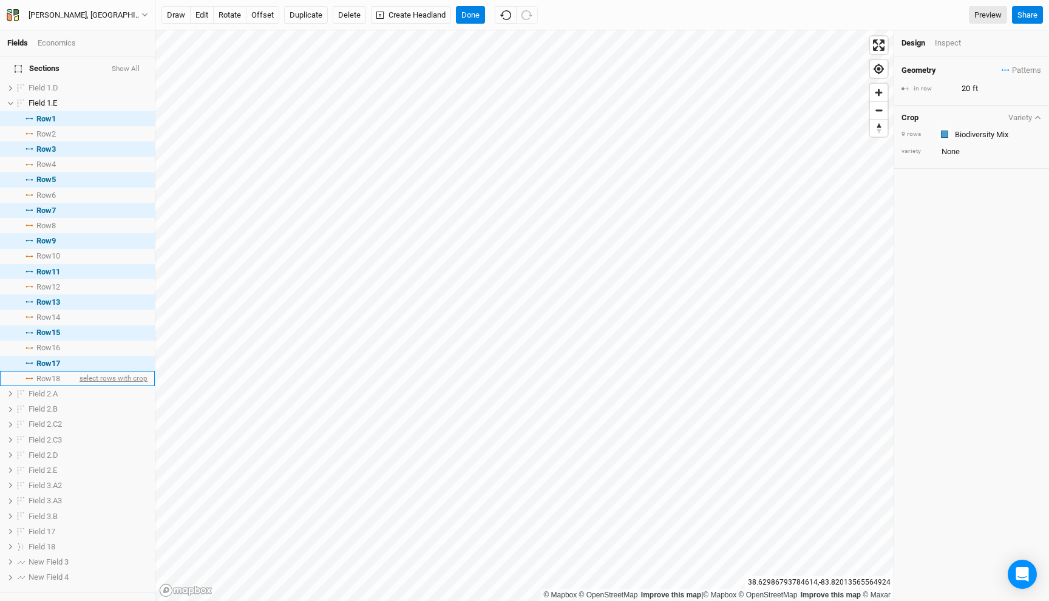
click at [135, 371] on span "select rows with crop" at bounding box center [112, 378] width 70 height 15
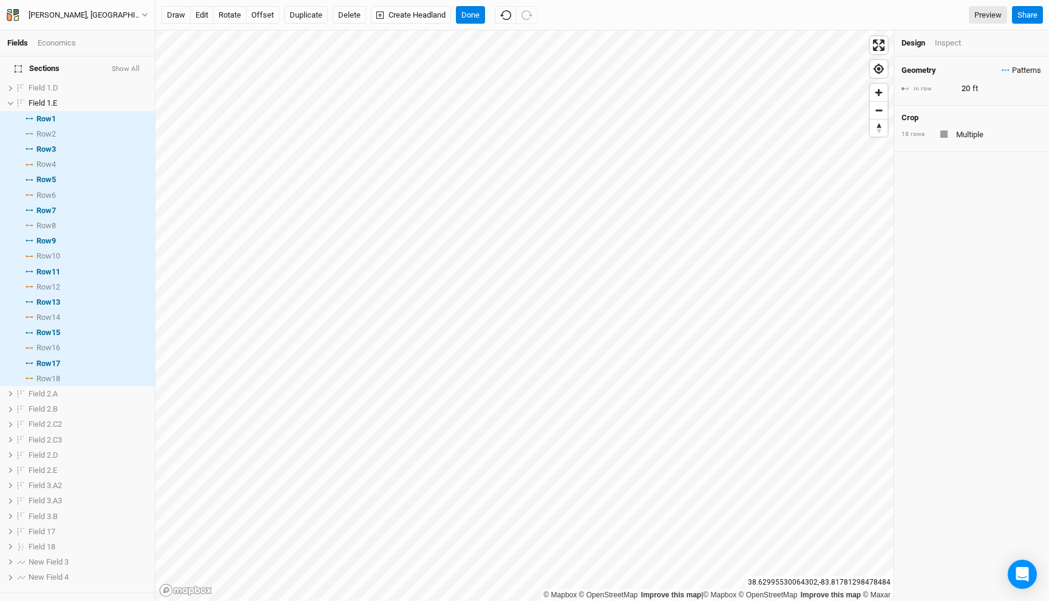
click at [1012, 70] on span "Patterns" at bounding box center [1021, 70] width 39 height 12
click at [975, 90] on button "Chestnut / Biodiversity" at bounding box center [972, 96] width 90 height 14
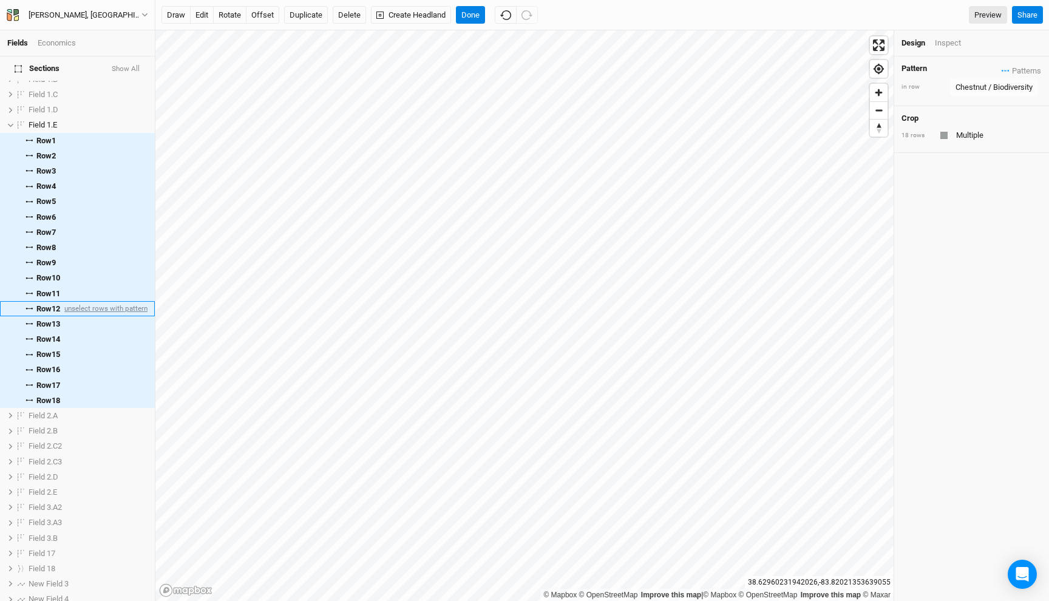
scroll to position [93, 0]
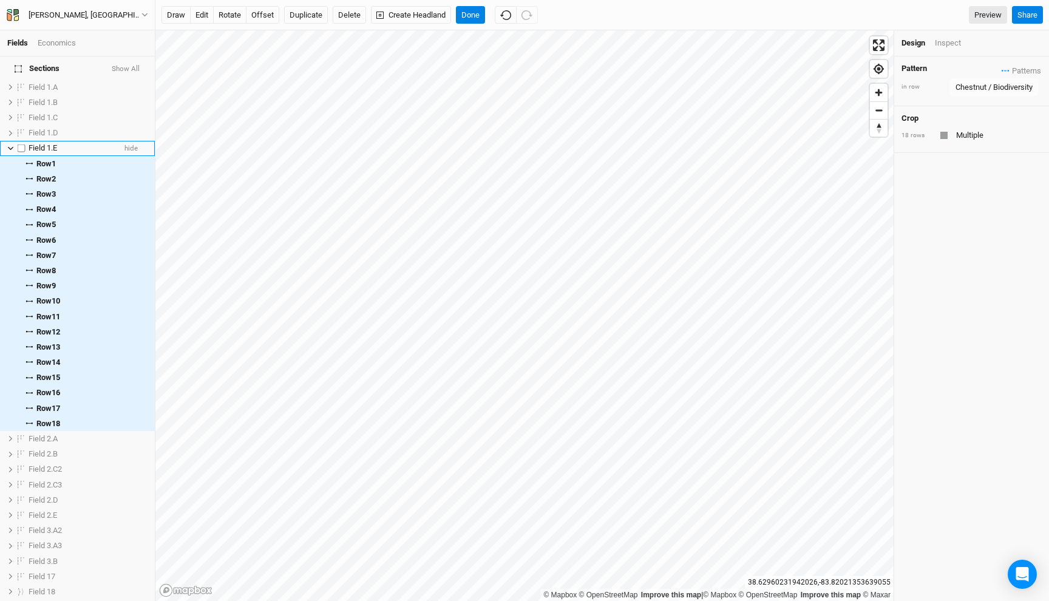
click at [39, 143] on span "Field 1.E" at bounding box center [43, 147] width 29 height 9
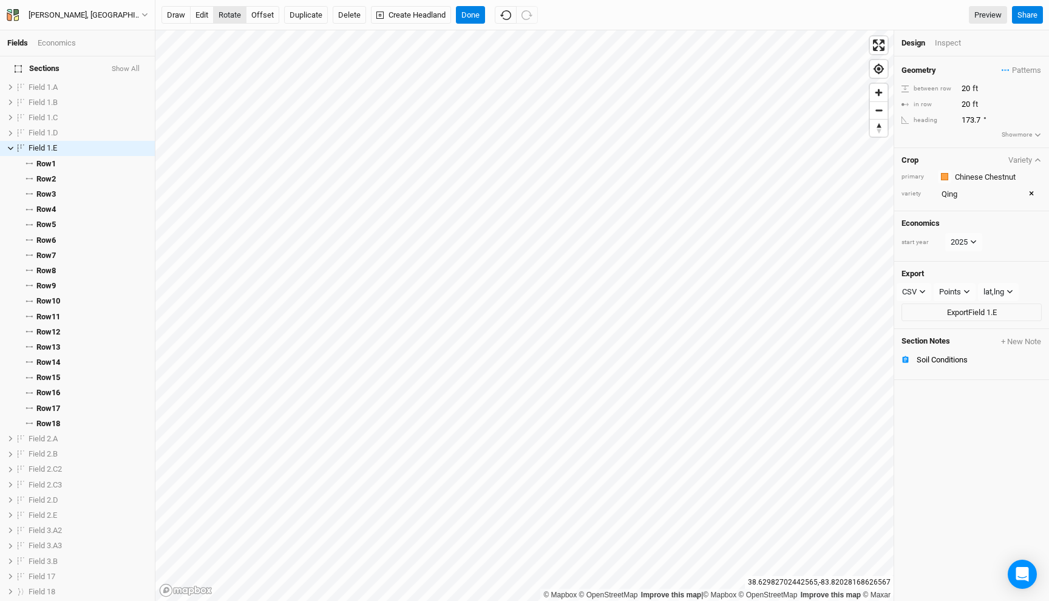
click at [229, 15] on button "rotate" at bounding box center [229, 15] width 33 height 18
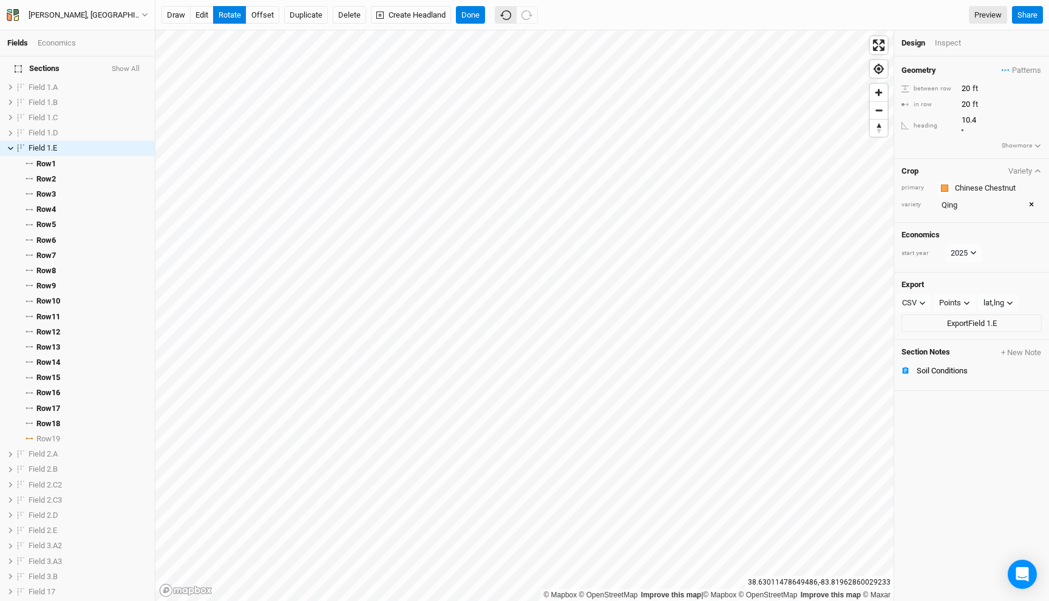
click at [500, 16] on button "button" at bounding box center [506, 15] width 22 height 18
click at [504, 16] on icon "button" at bounding box center [505, 15] width 11 height 11
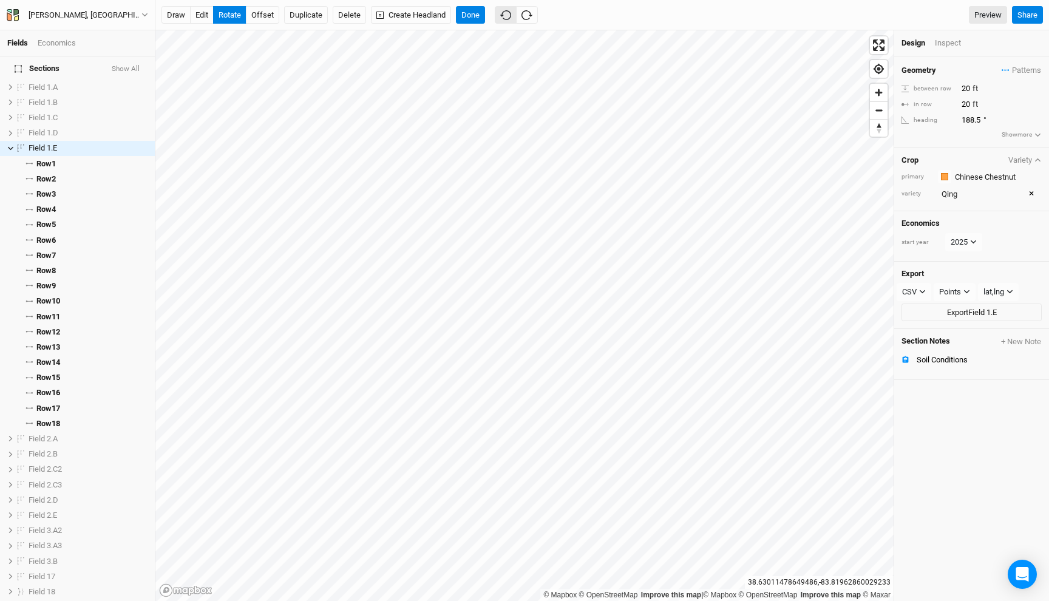
click at [504, 16] on icon "button" at bounding box center [505, 15] width 11 height 11
click at [521, 15] on button "button" at bounding box center [527, 15] width 22 height 18
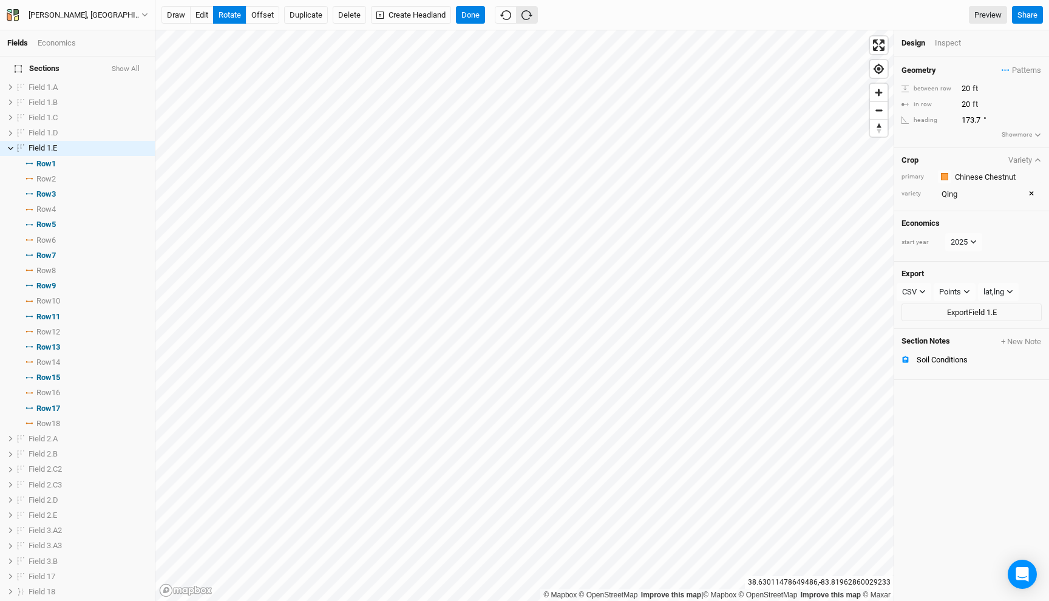
click at [525, 15] on icon "button" at bounding box center [526, 15] width 11 height 11
click at [967, 121] on input "173.7" at bounding box center [1011, 120] width 106 height 13
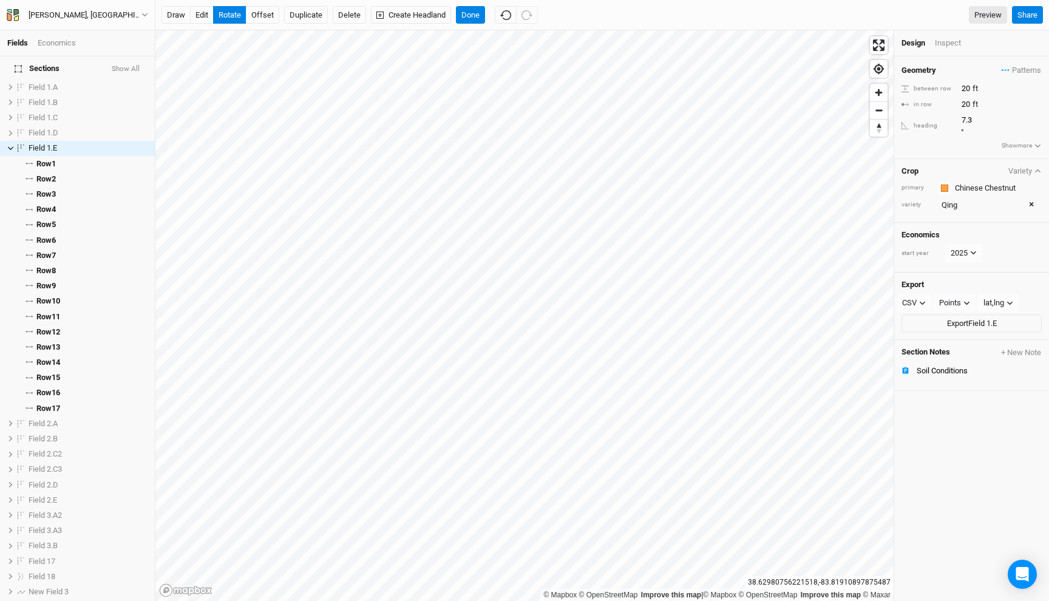
type input "173.7"
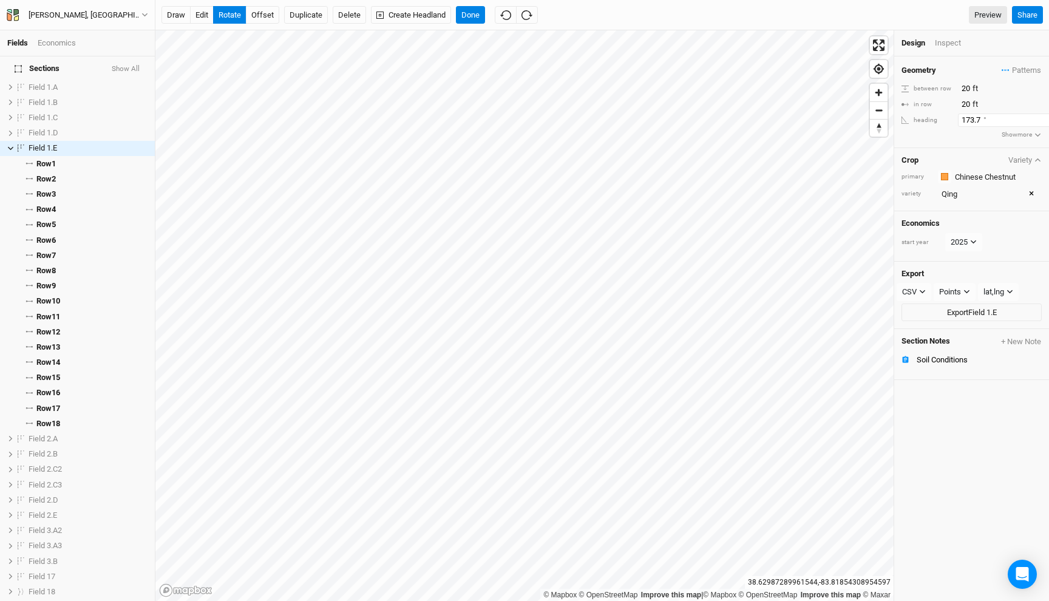
click at [969, 120] on input "173.7" at bounding box center [1011, 120] width 106 height 13
click at [977, 121] on input "173.7" at bounding box center [1011, 120] width 106 height 13
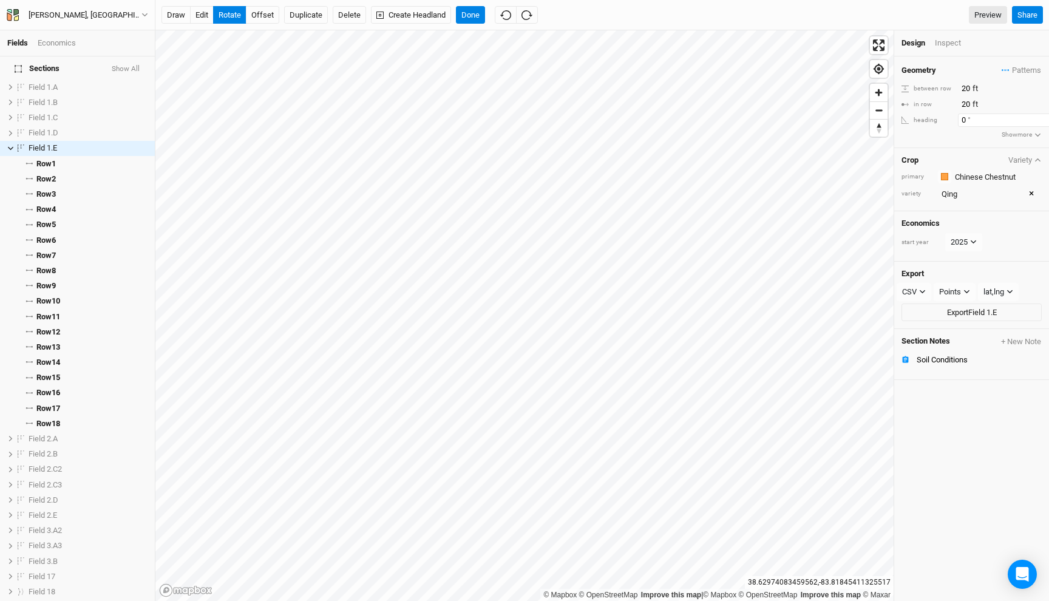
type input "0"
click at [964, 117] on input "0" at bounding box center [1011, 120] width 106 height 13
type input "1"
click at [965, 121] on input "1" at bounding box center [1011, 120] width 106 height 13
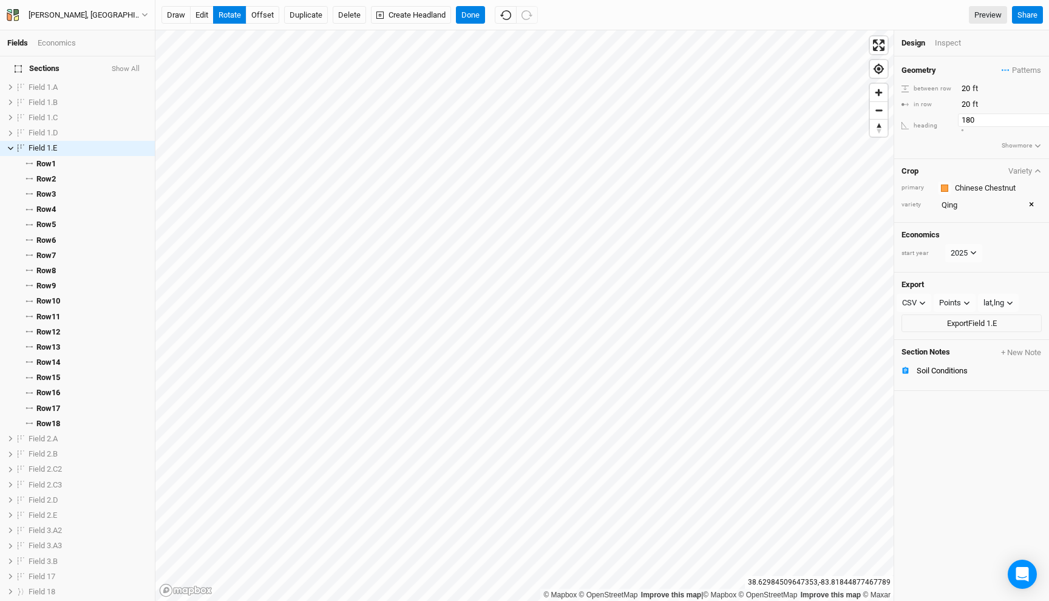
click at [965, 121] on input "180" at bounding box center [1011, 120] width 106 height 13
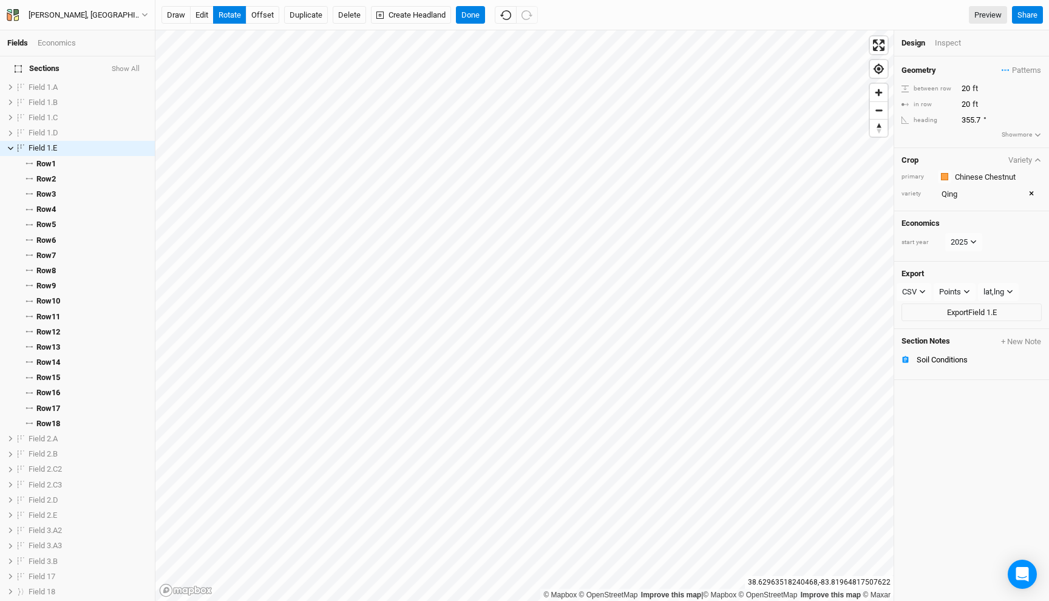
type input "353.8"
click at [207, 18] on button "edit" at bounding box center [202, 15] width 24 height 18
click at [264, 15] on button "offset" at bounding box center [262, 15] width 33 height 18
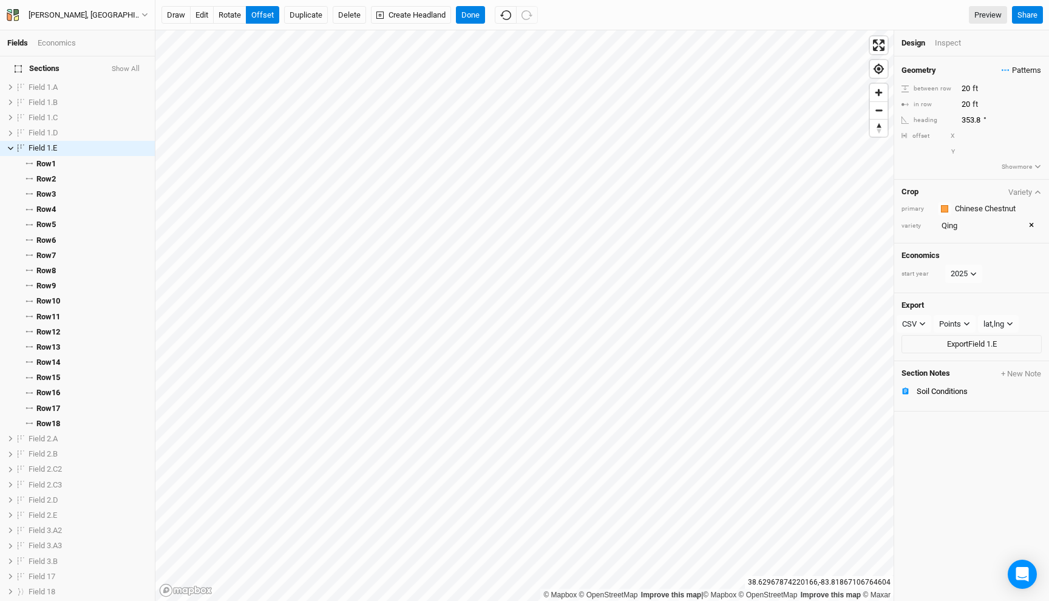
click at [1003, 64] on button "Patterns" at bounding box center [1021, 70] width 41 height 13
click at [1024, 90] on button "view" at bounding box center [1031, 95] width 29 height 19
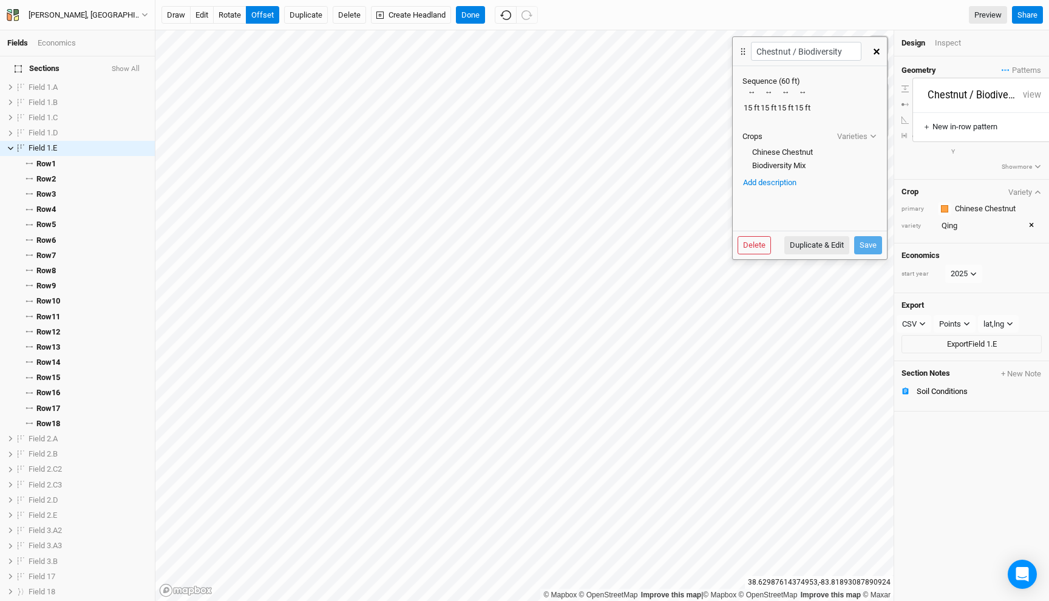
click at [974, 70] on div "Geometry Patterns" at bounding box center [971, 70] width 140 height 13
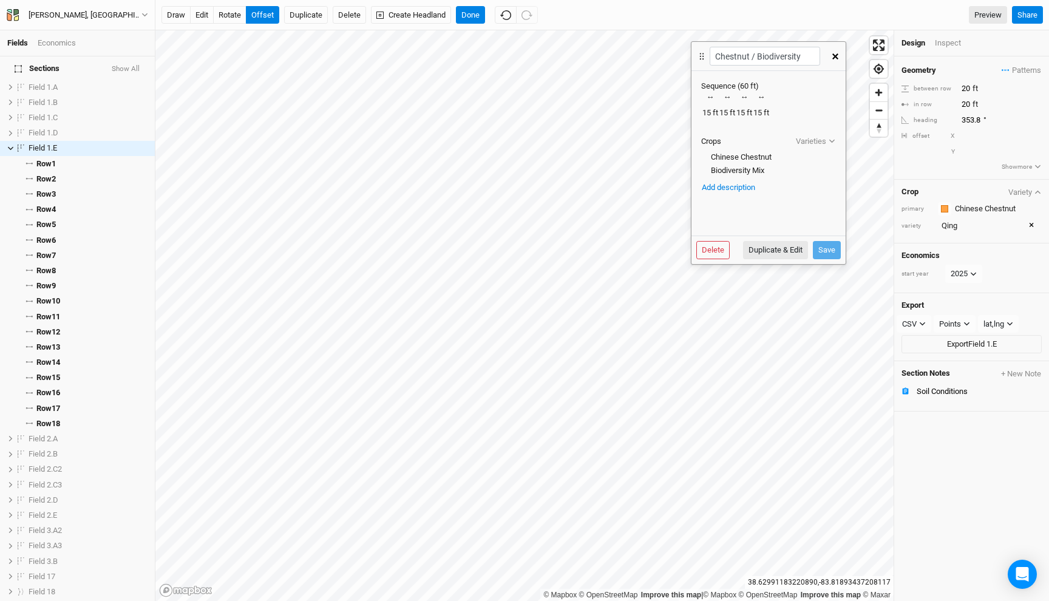
drag, startPoint x: 740, startPoint y: 47, endPoint x: 699, endPoint y: 52, distance: 41.6
click at [699, 52] on icon at bounding box center [701, 56] width 11 height 12
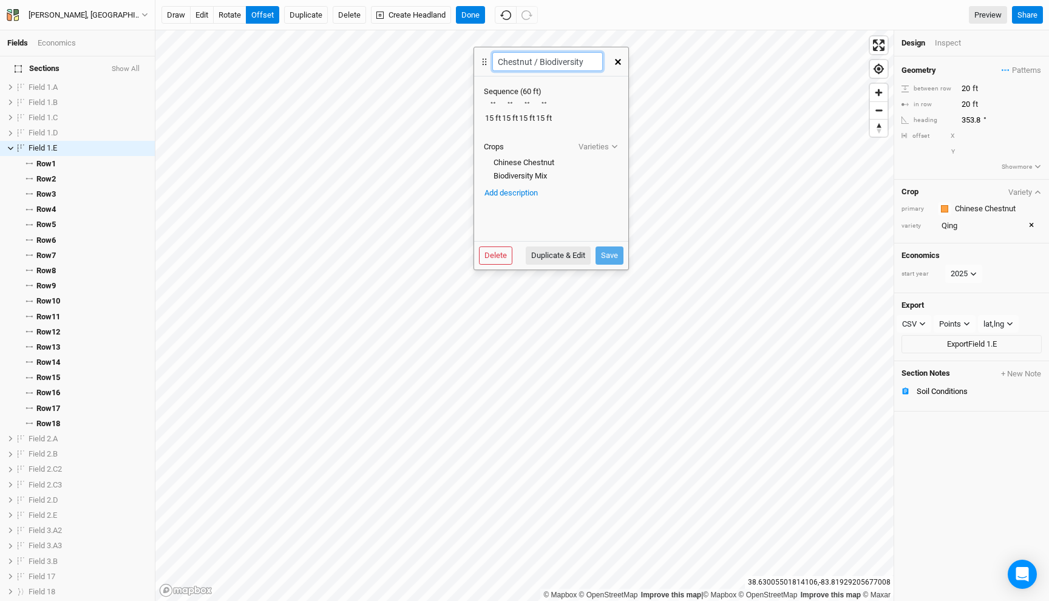
drag, startPoint x: 705, startPoint y: 61, endPoint x: 478, endPoint y: 63, distance: 226.4
click at [479, 63] on icon at bounding box center [484, 62] width 11 height 12
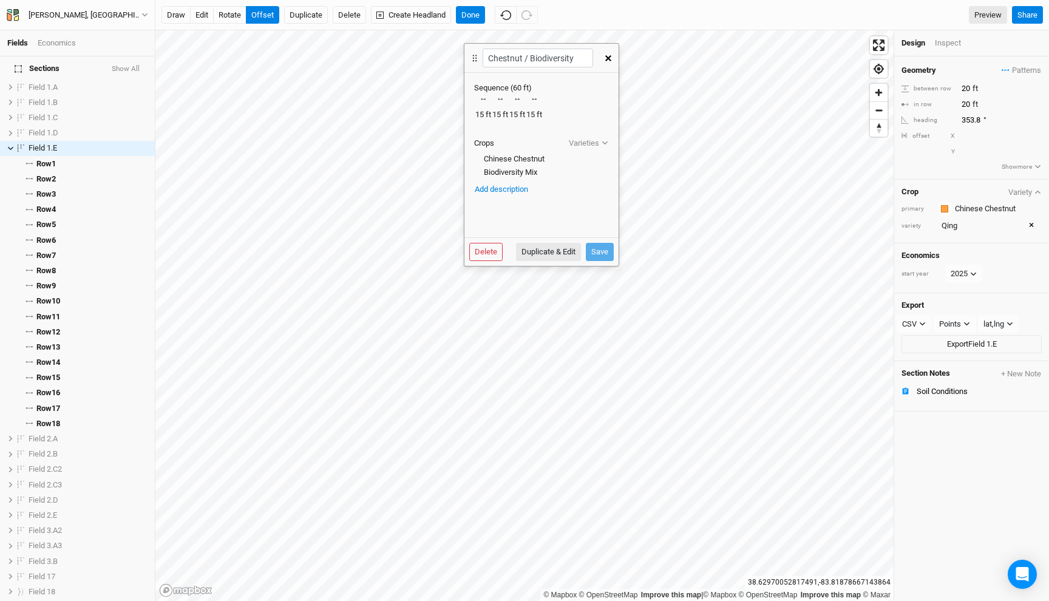
click at [946, 121] on div "© Mapbox © OpenStreetMap Improve this map | © Mapbox © OpenStreetMap Improve th…" at bounding box center [602, 315] width 894 height 571
click at [1014, 74] on span "Patterns" at bounding box center [1021, 70] width 39 height 12
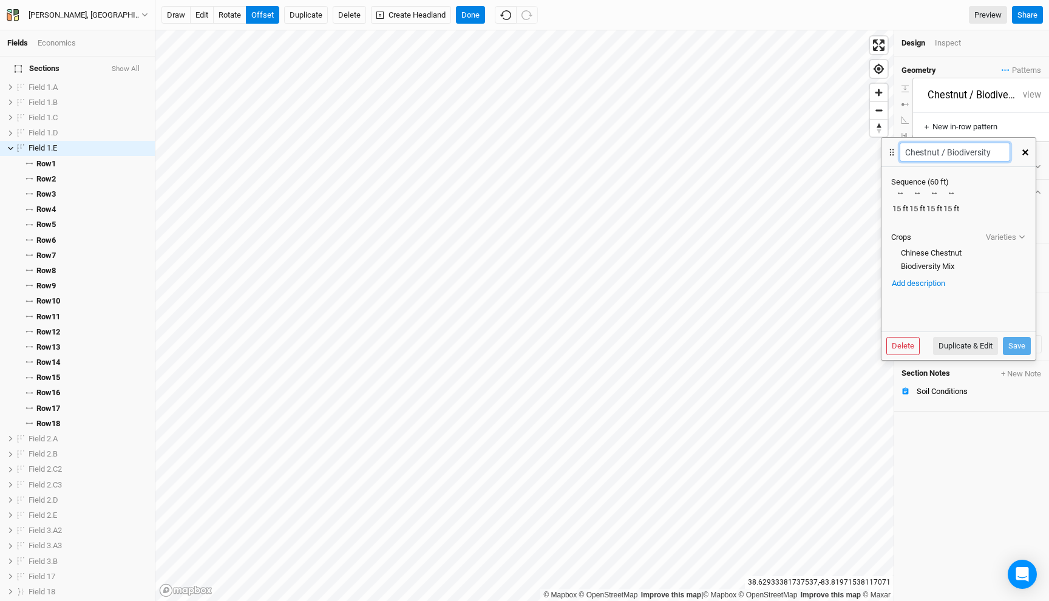
drag, startPoint x: 475, startPoint y: 64, endPoint x: 892, endPoint y: 157, distance: 427.4
click at [892, 157] on div "Chestnut / Biodiversity" at bounding box center [948, 152] width 134 height 29
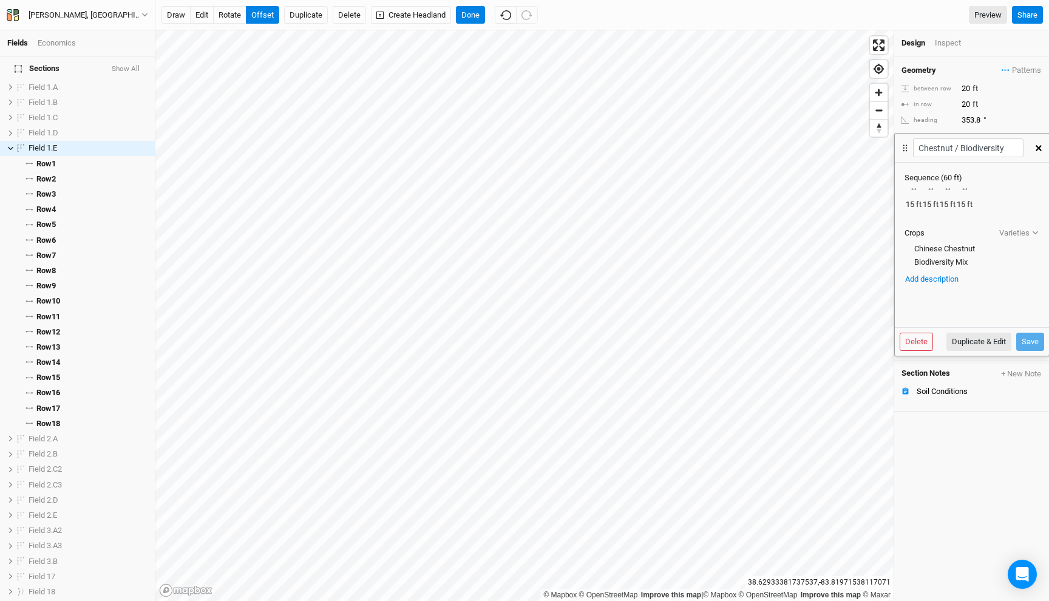
drag, startPoint x: 892, startPoint y: 157, endPoint x: 909, endPoint y: 154, distance: 18.0
click at [909, 154] on div "Chestnut / Biodiversity" at bounding box center [962, 148] width 134 height 29
click at [1004, 70] on icon "button" at bounding box center [1005, 70] width 2 height 2
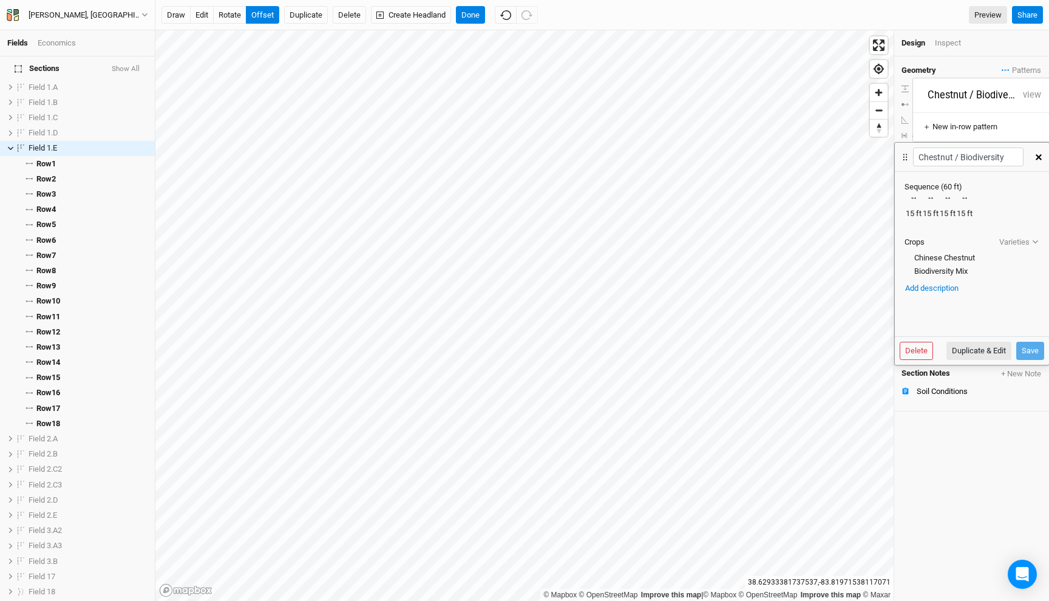
drag, startPoint x: 906, startPoint y: 149, endPoint x: 906, endPoint y: 157, distance: 8.5
click at [906, 157] on icon at bounding box center [905, 157] width 11 height 12
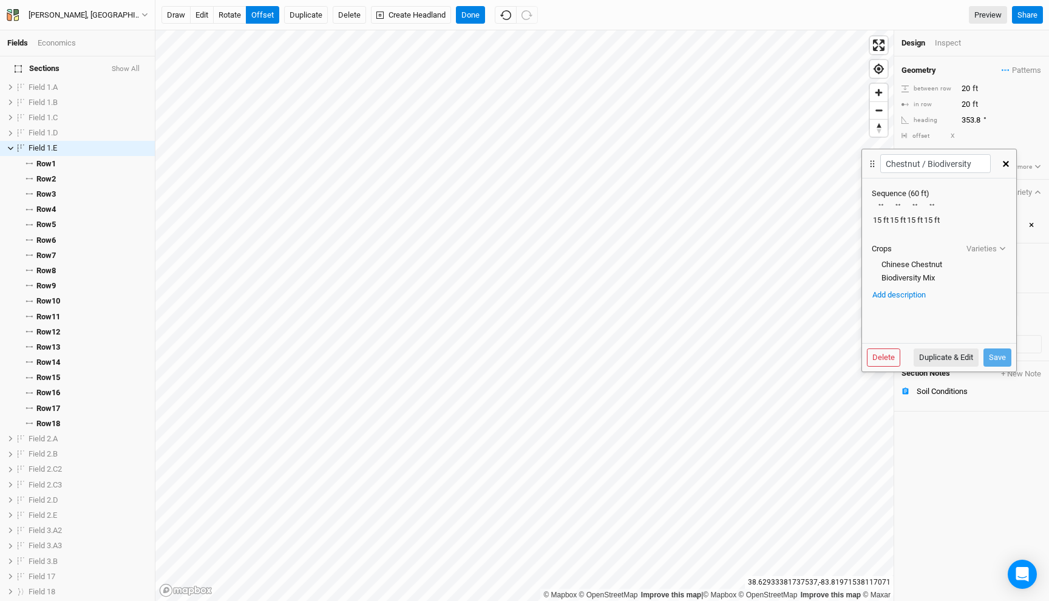
drag, startPoint x: 906, startPoint y: 157, endPoint x: 873, endPoint y: 164, distance: 33.5
click at [873, 164] on icon at bounding box center [872, 164] width 11 height 12
click at [1006, 69] on icon "button" at bounding box center [1006, 70] width 8 height 2
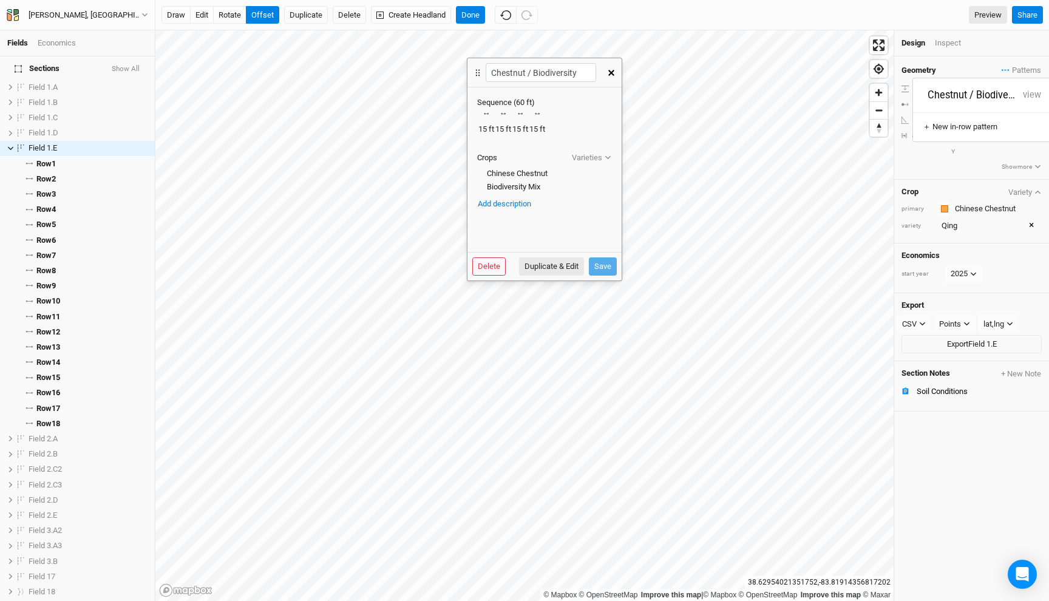
drag, startPoint x: 878, startPoint y: 164, endPoint x: 483, endPoint y: 73, distance: 404.9
click at [483, 73] on icon at bounding box center [477, 73] width 11 height 12
click at [946, 42] on div "Inspect" at bounding box center [956, 43] width 43 height 11
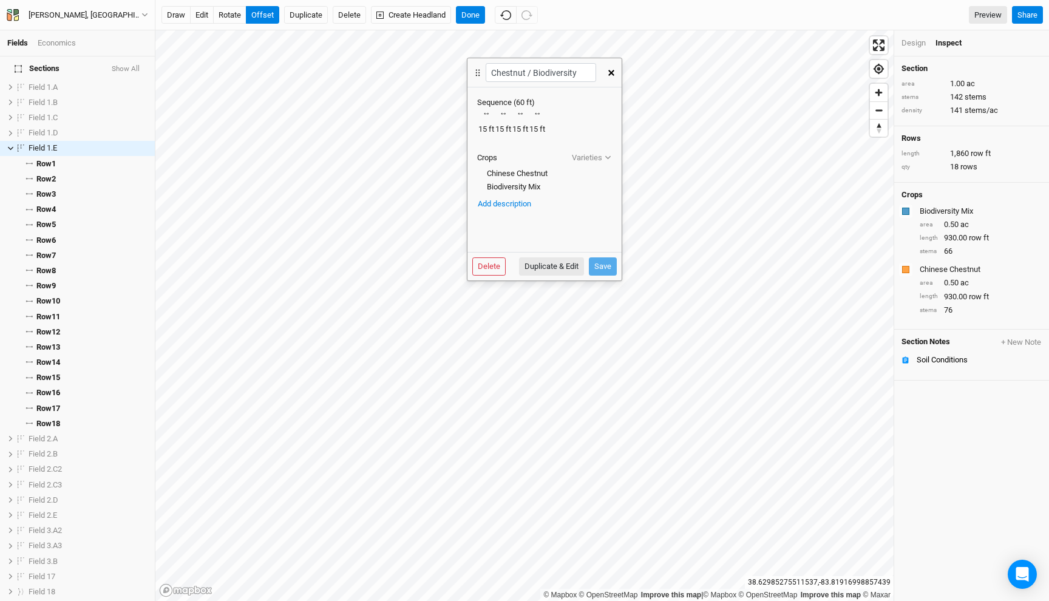
click at [904, 44] on div "Design" at bounding box center [913, 43] width 24 height 11
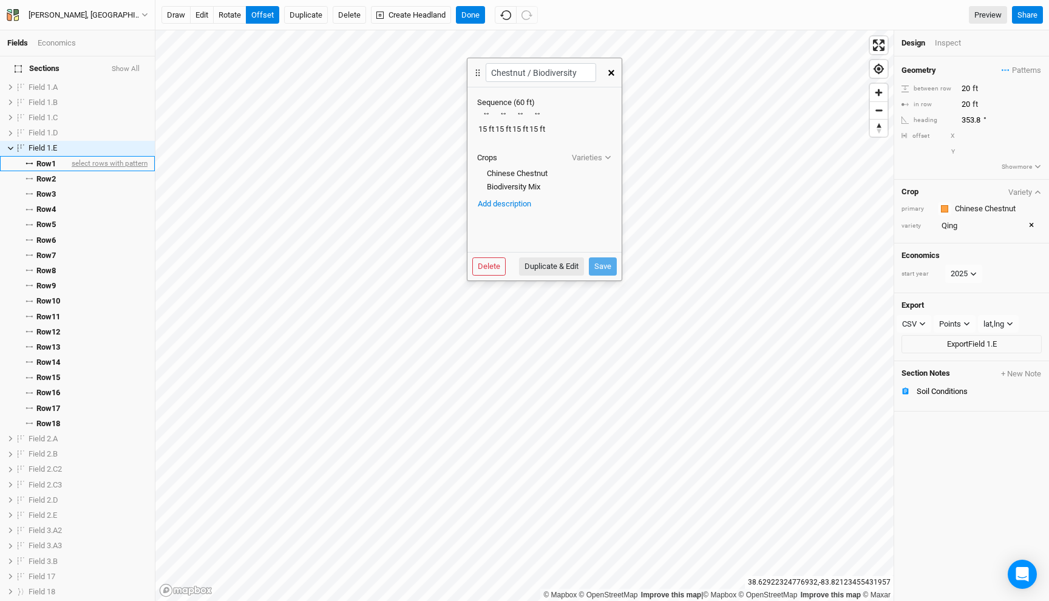
click at [100, 156] on span "select rows with pattern" at bounding box center [108, 163] width 78 height 15
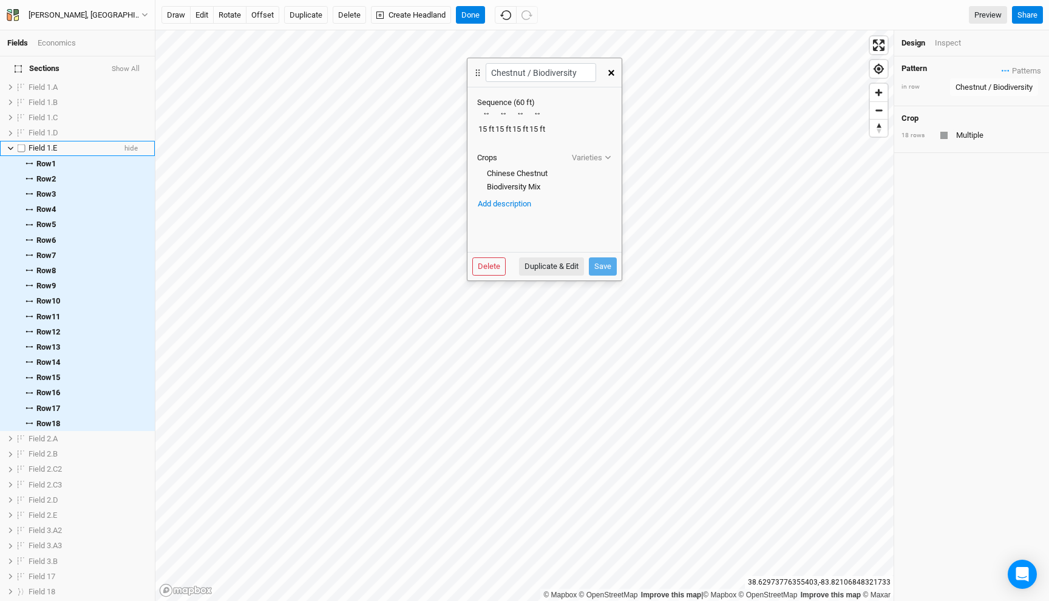
click at [52, 143] on span "Field 1.E" at bounding box center [43, 147] width 29 height 9
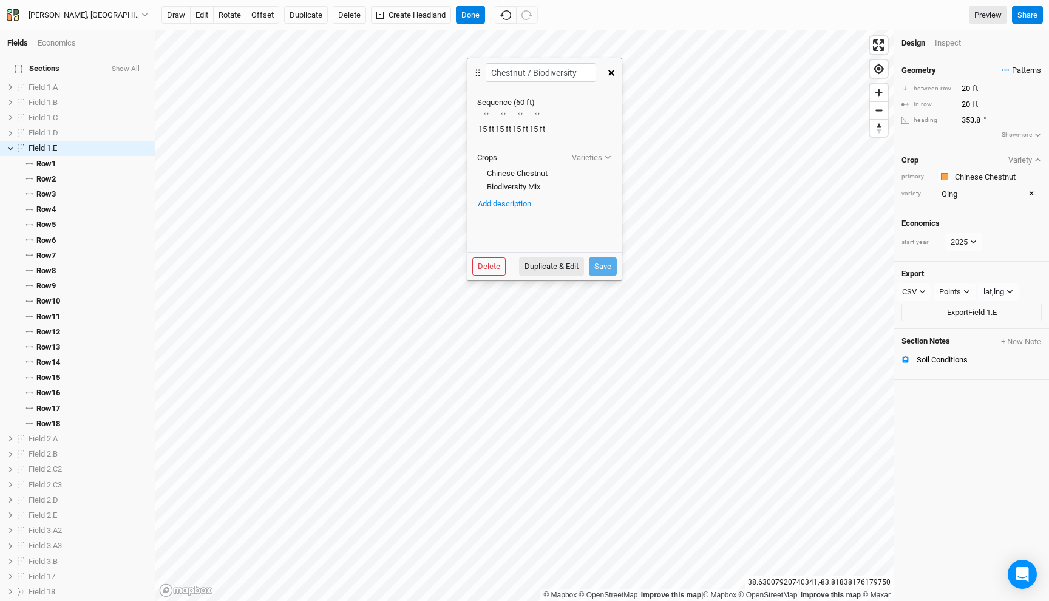
click at [1004, 75] on span "Patterns" at bounding box center [1021, 70] width 39 height 12
click at [980, 90] on button "Chestnut / Biodiversity" at bounding box center [972, 96] width 90 height 14
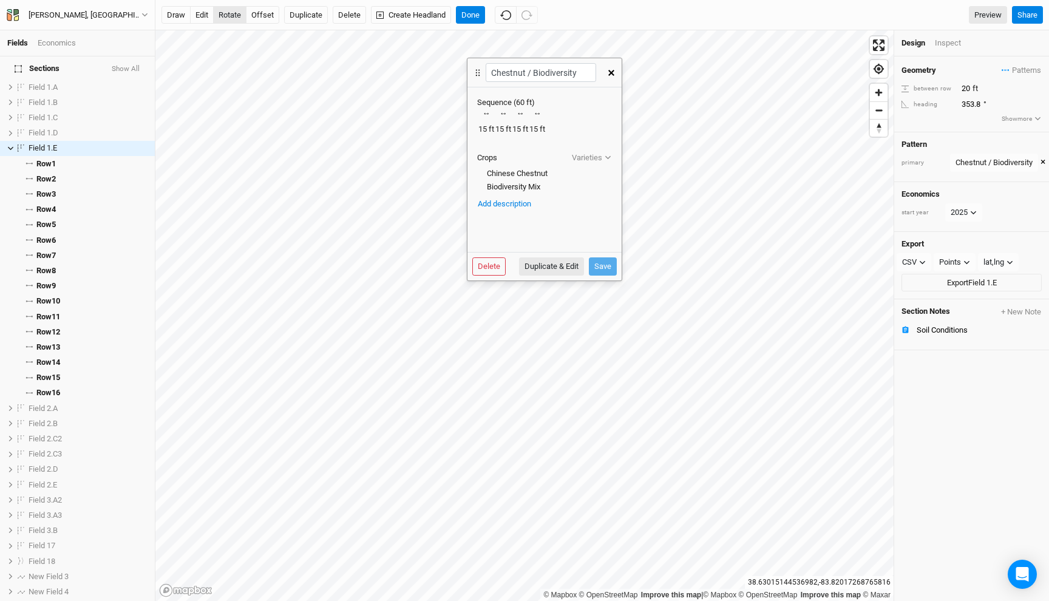
click at [232, 19] on button "rotate" at bounding box center [229, 15] width 33 height 18
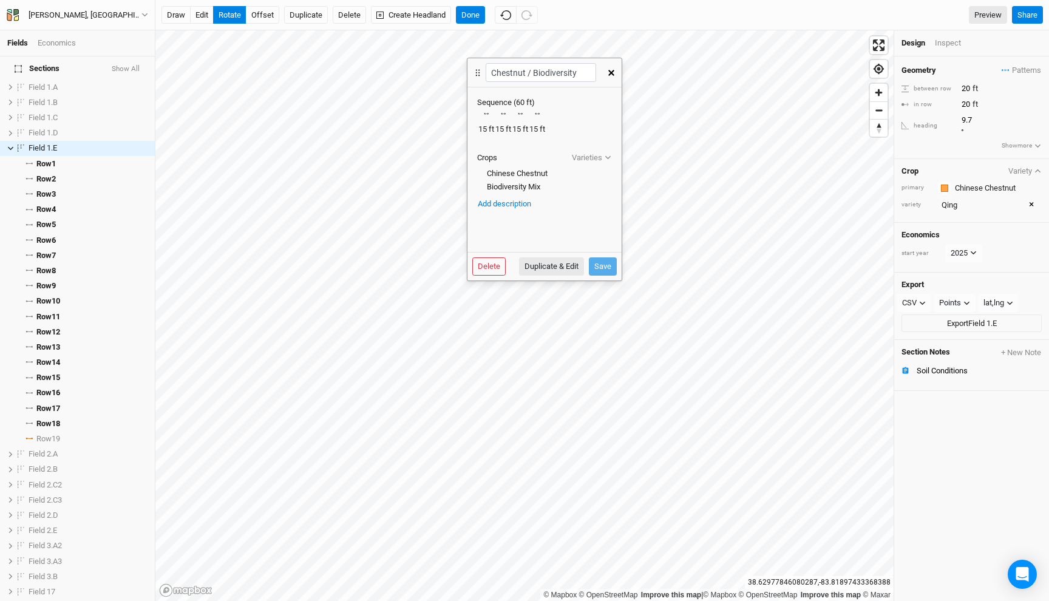
type input "10.2"
click at [201, 18] on button "edit" at bounding box center [202, 15] width 24 height 18
click at [526, 95] on div "Fields Economics Section Groups Field 1 (a-e) Field 2 (a-e) Field 3 (a-b) Secti…" at bounding box center [524, 300] width 1049 height 601
click at [266, 21] on button "offset" at bounding box center [262, 15] width 33 height 18
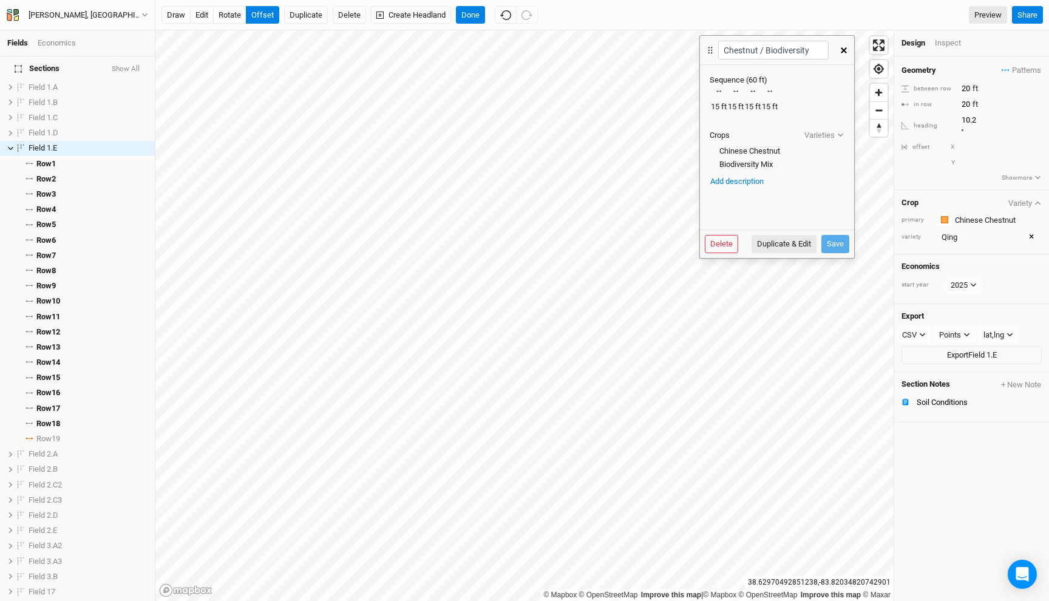
drag, startPoint x: 472, startPoint y: 76, endPoint x: 704, endPoint y: 54, distance: 233.5
click at [705, 54] on icon at bounding box center [710, 50] width 11 height 12
